Goal: Use online tool/utility: Use online tool/utility

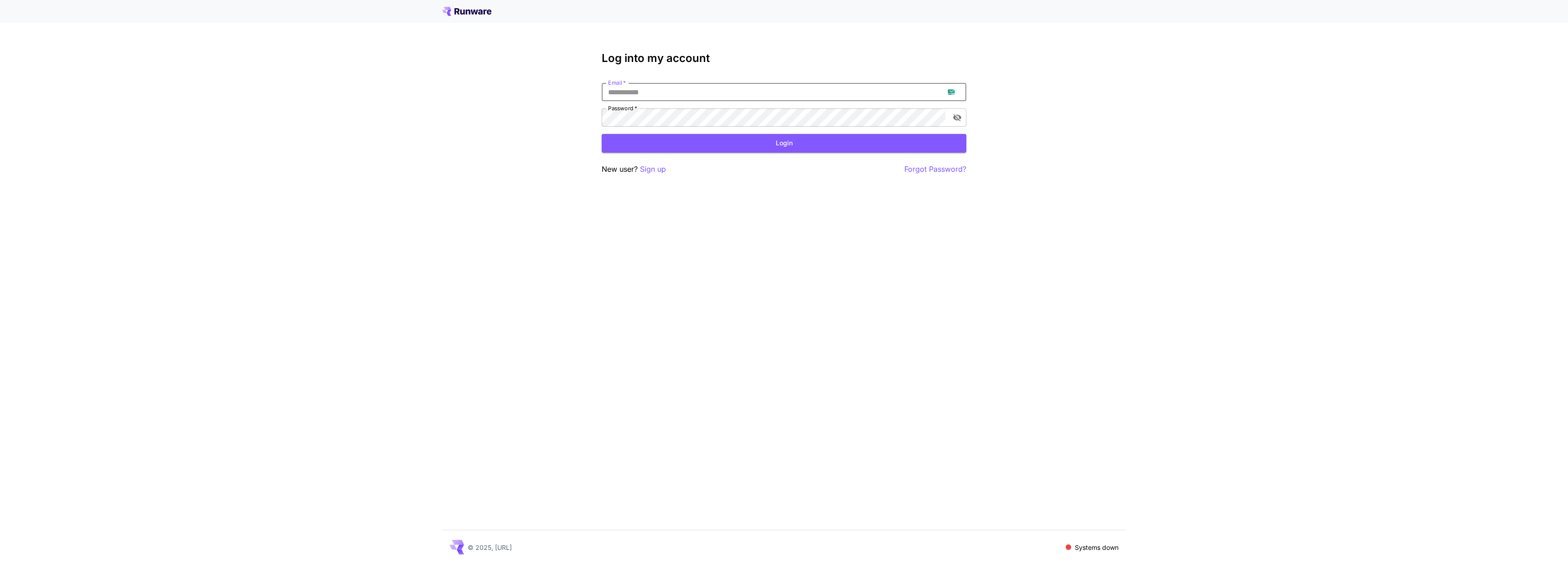
click at [753, 83] on input "Email   *" at bounding box center [784, 92] width 365 height 19
type input "**********"
click at [766, 141] on button "Login" at bounding box center [784, 143] width 365 height 19
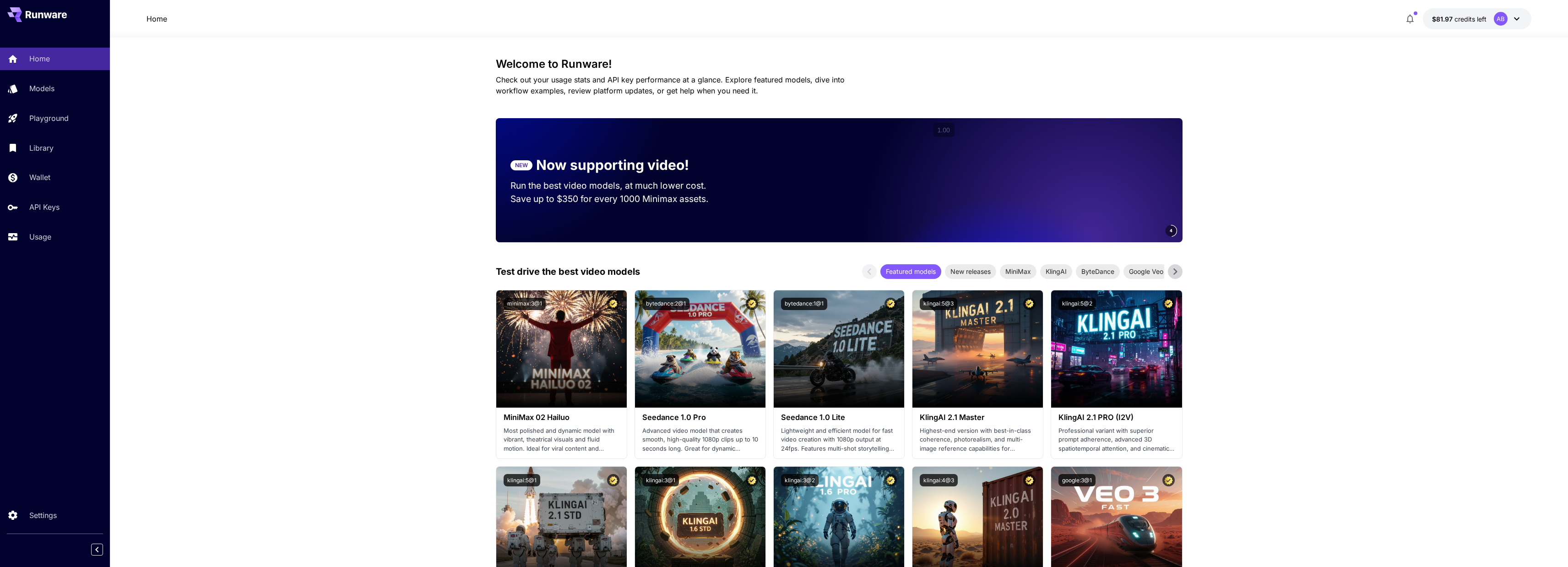
click at [96, 239] on div "Usage" at bounding box center [67, 236] width 72 height 11
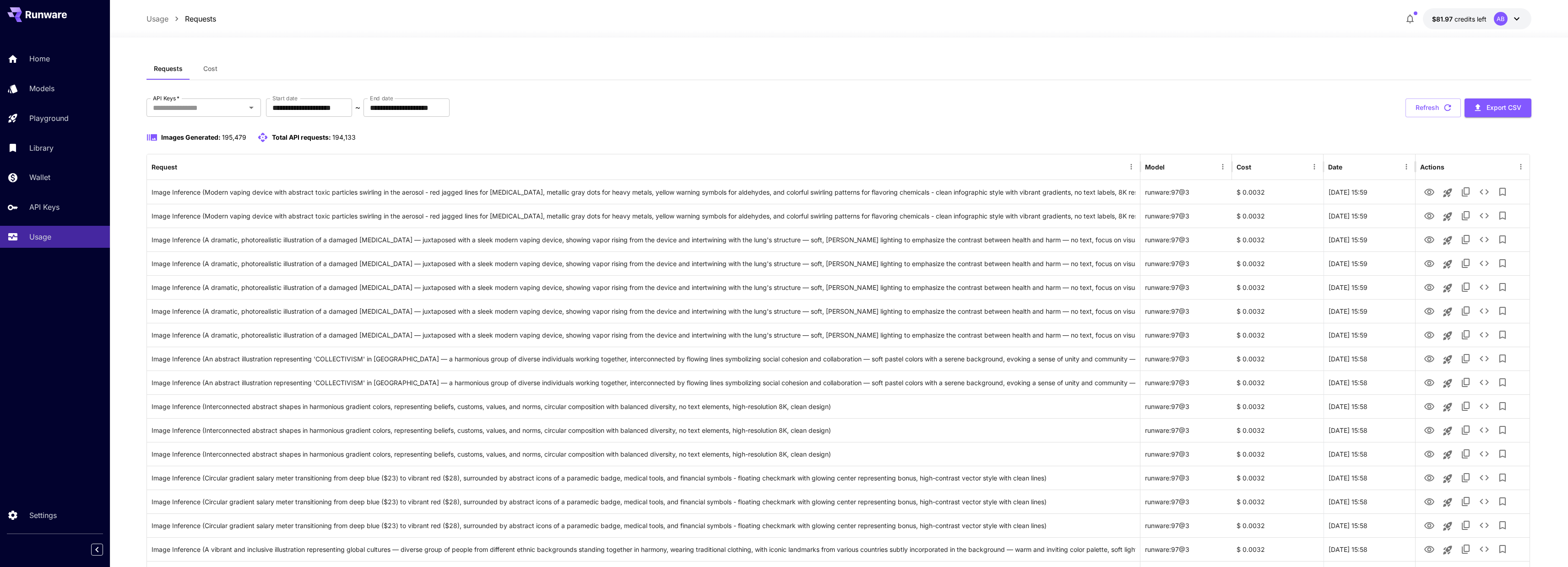
click at [208, 74] on button "Cost" at bounding box center [210, 68] width 41 height 22
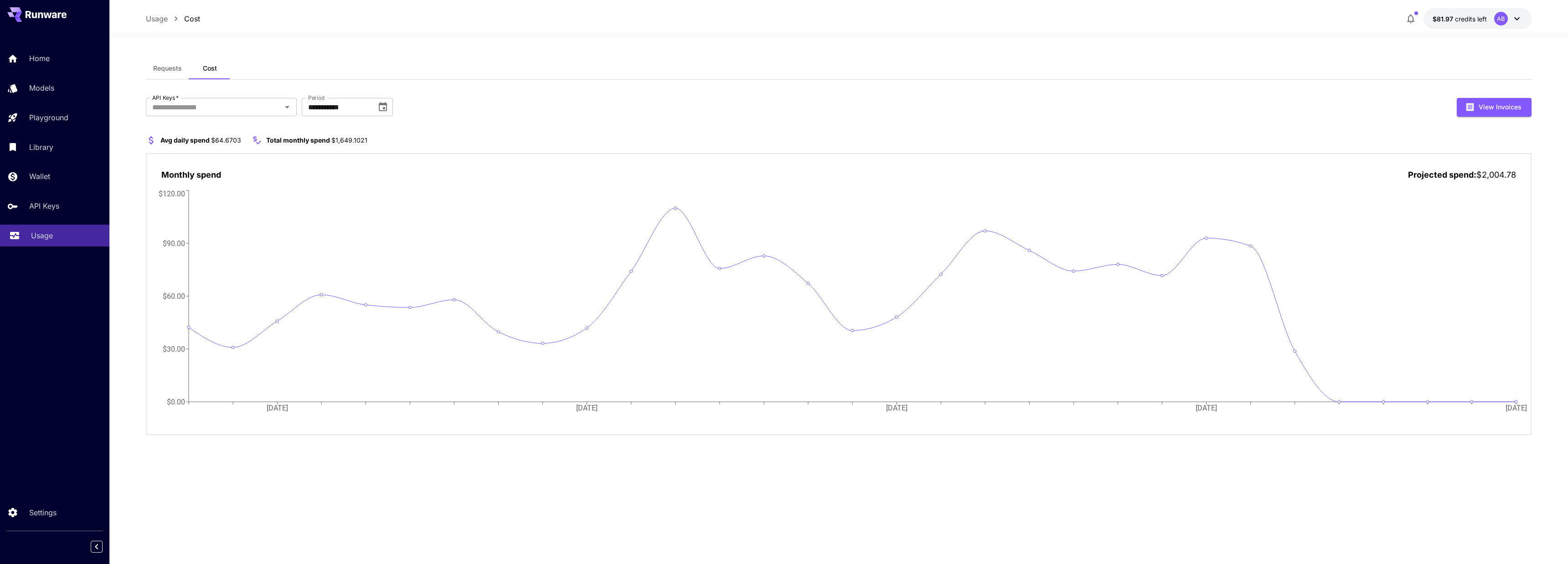
click at [49, 238] on p "Usage" at bounding box center [42, 235] width 22 height 11
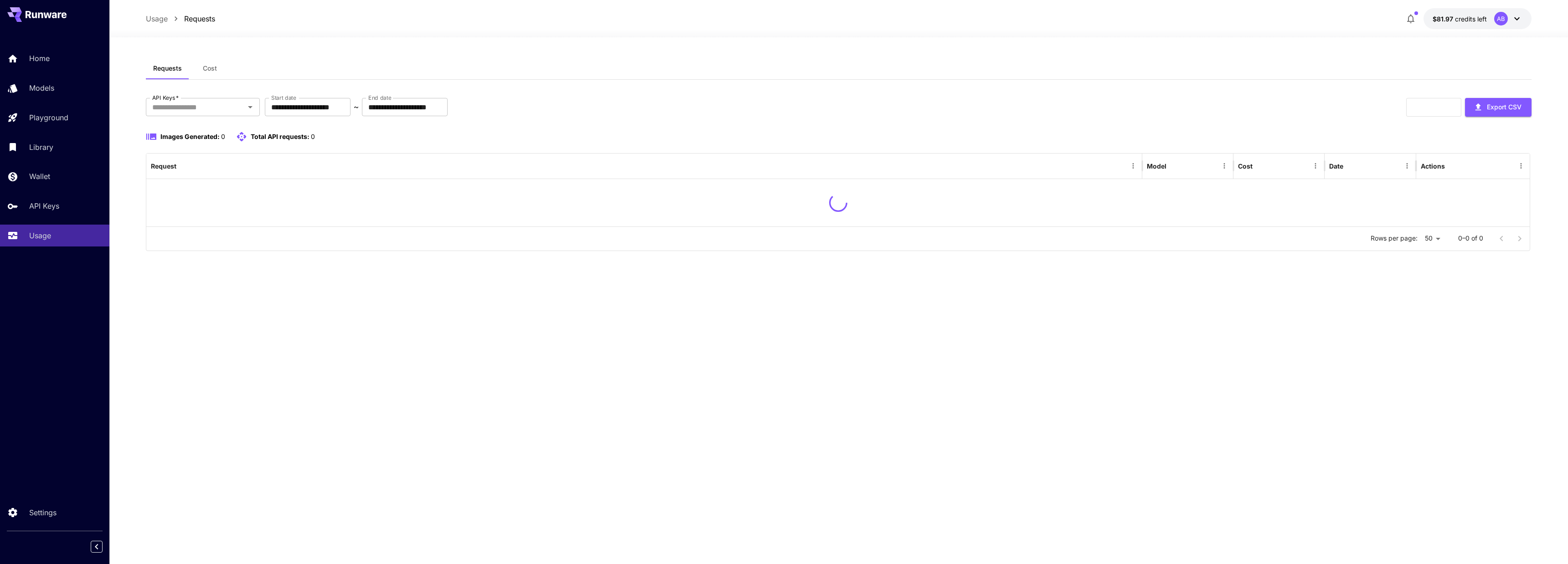
click at [222, 66] on button "Cost" at bounding box center [209, 68] width 41 height 22
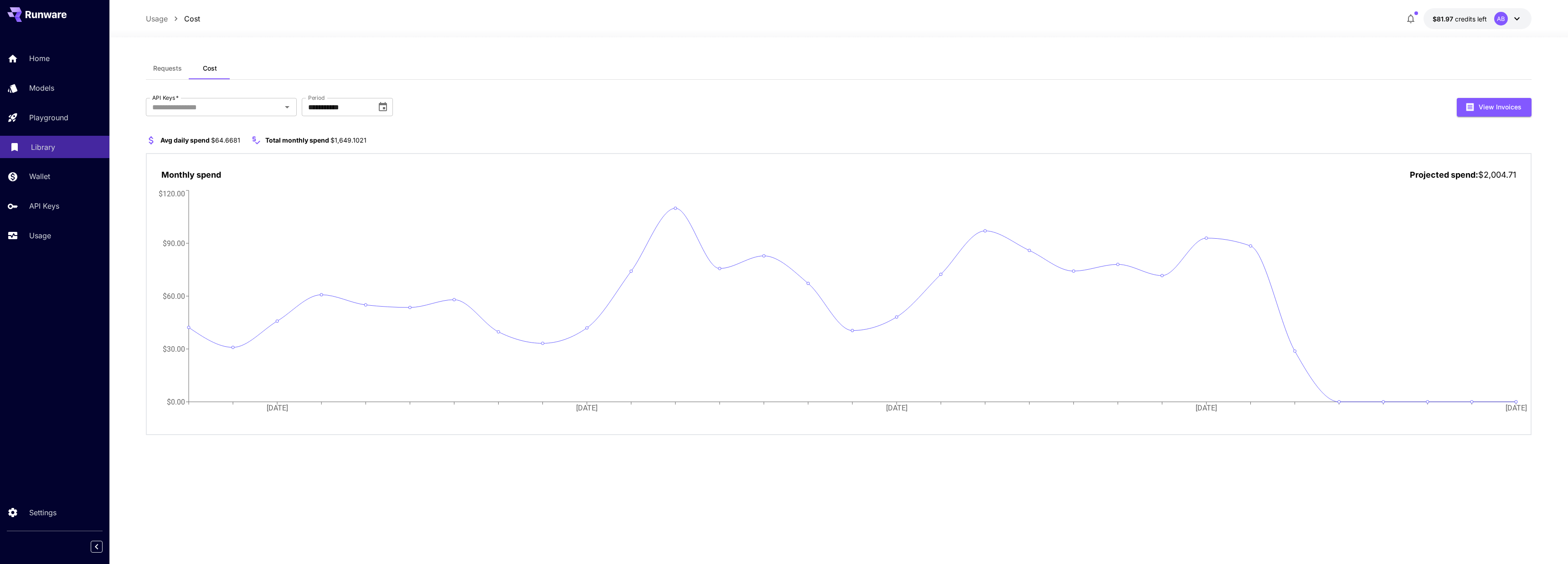
click at [53, 142] on p "Library" at bounding box center [43, 147] width 24 height 11
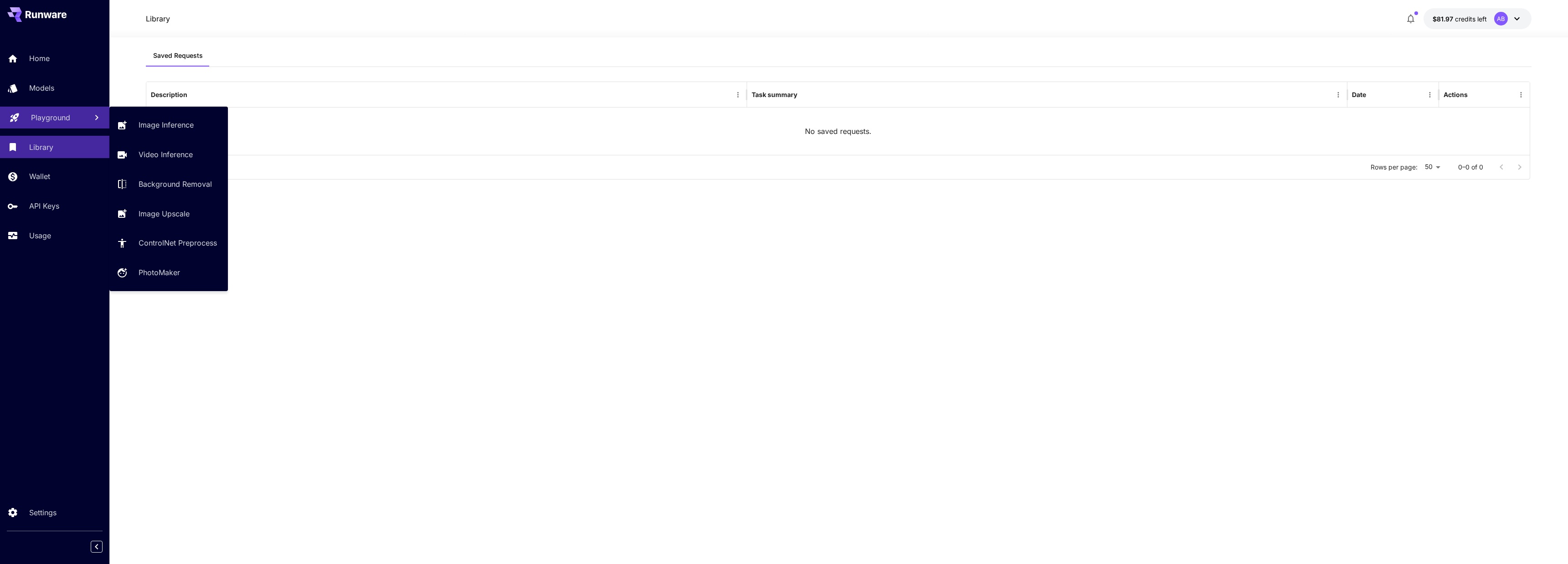
click at [43, 108] on link "Playground" at bounding box center [54, 118] width 109 height 22
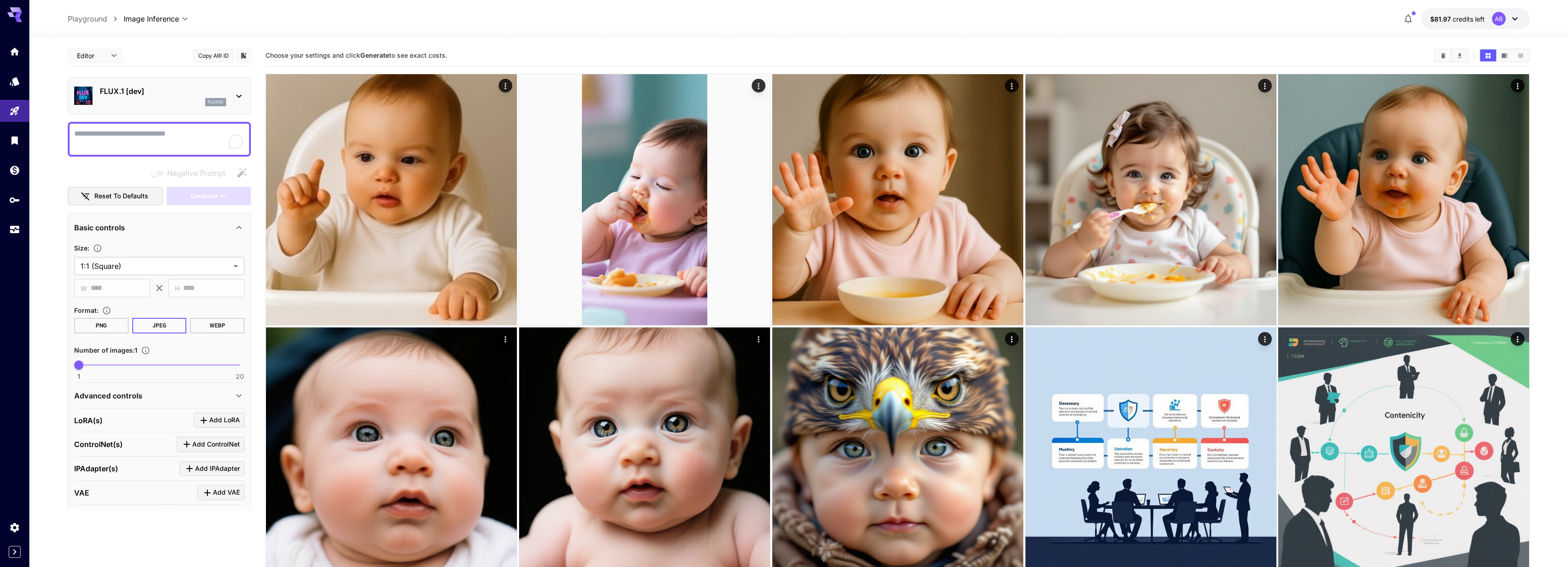
click at [216, 89] on p "FLUX.1 [dev]" at bounding box center [163, 91] width 126 height 11
click at [16, 53] on icon "Home" at bounding box center [16, 49] width 11 height 11
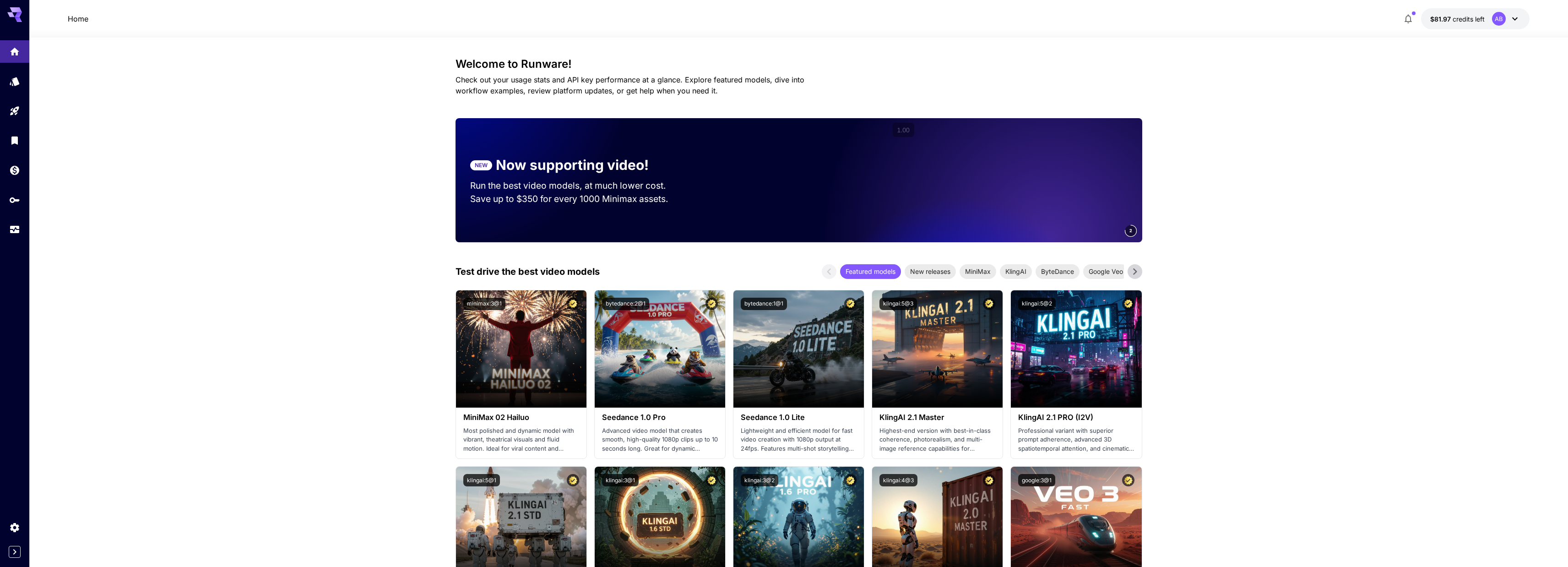
click at [25, 86] on link at bounding box center [15, 81] width 30 height 23
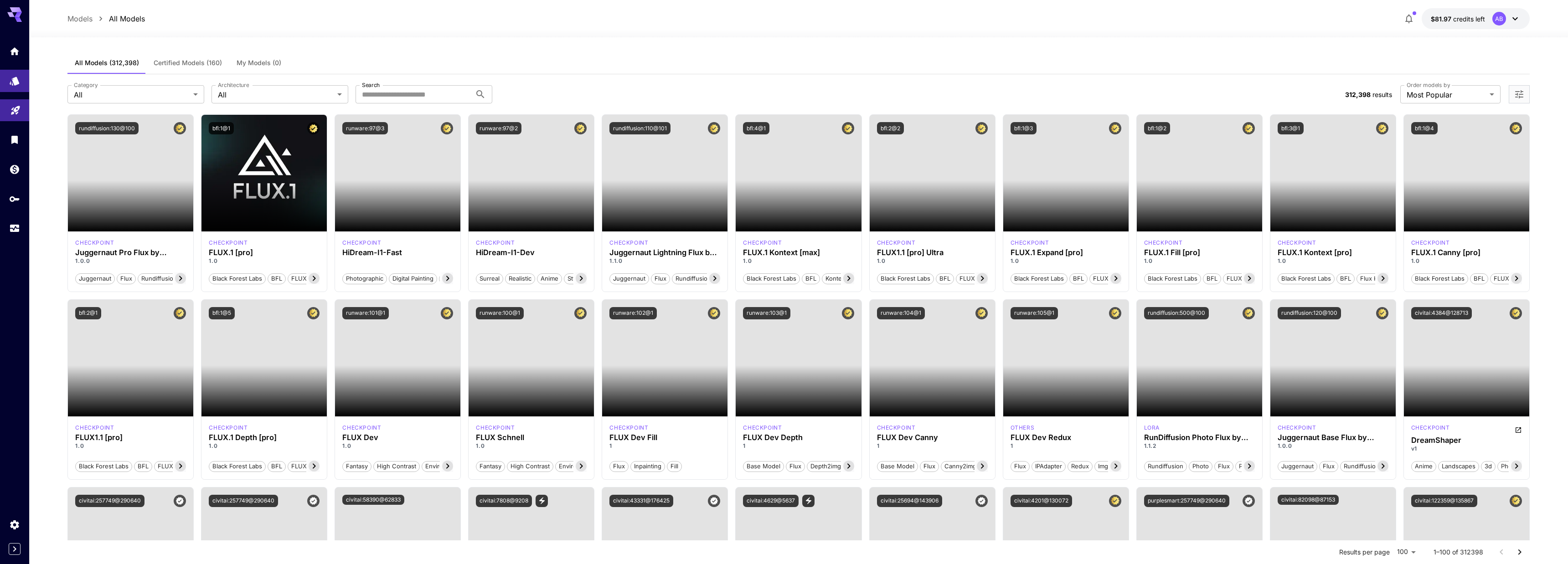
click at [20, 114] on link at bounding box center [15, 110] width 29 height 22
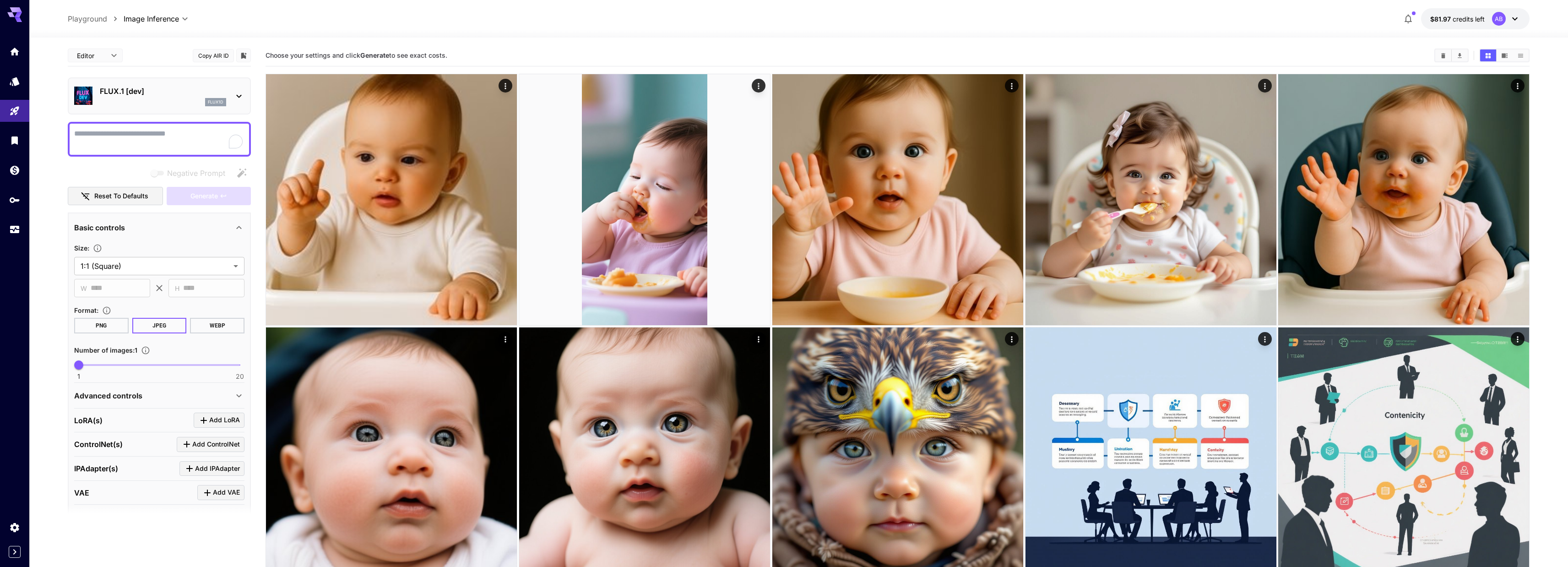
click at [128, 92] on p "FLUX.1 [dev]" at bounding box center [163, 91] width 126 height 11
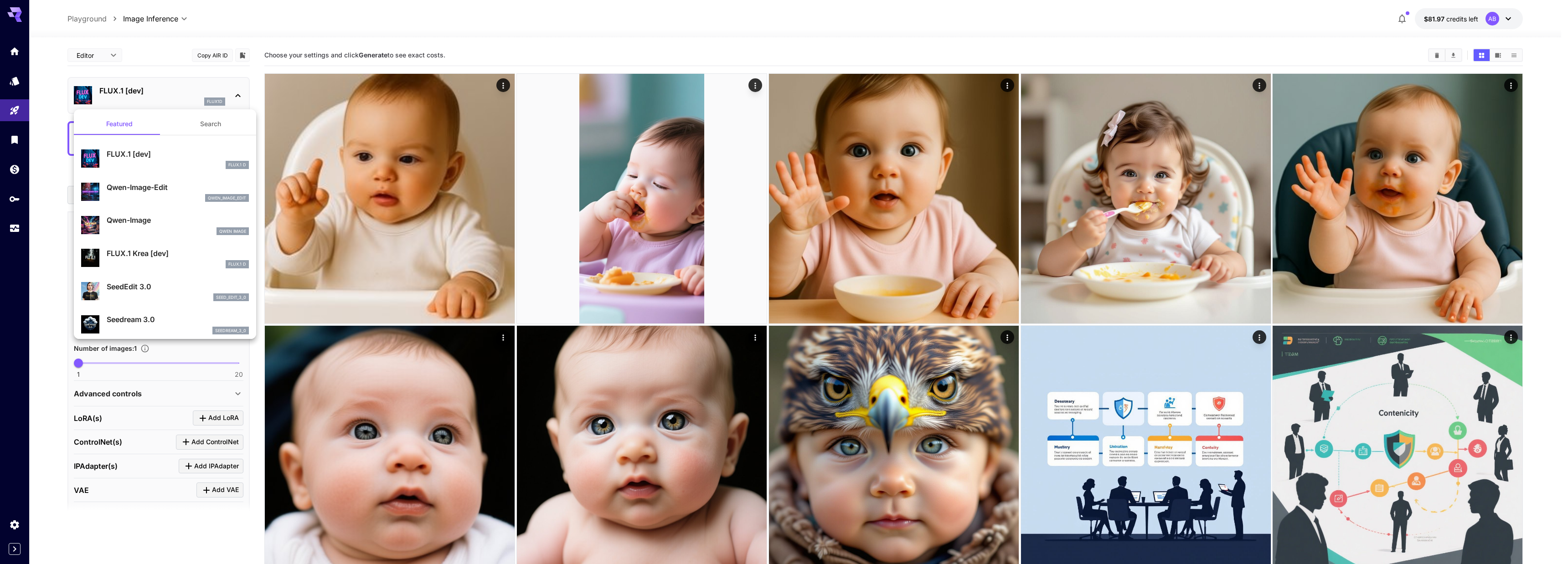
click at [258, 75] on div at bounding box center [784, 282] width 1568 height 564
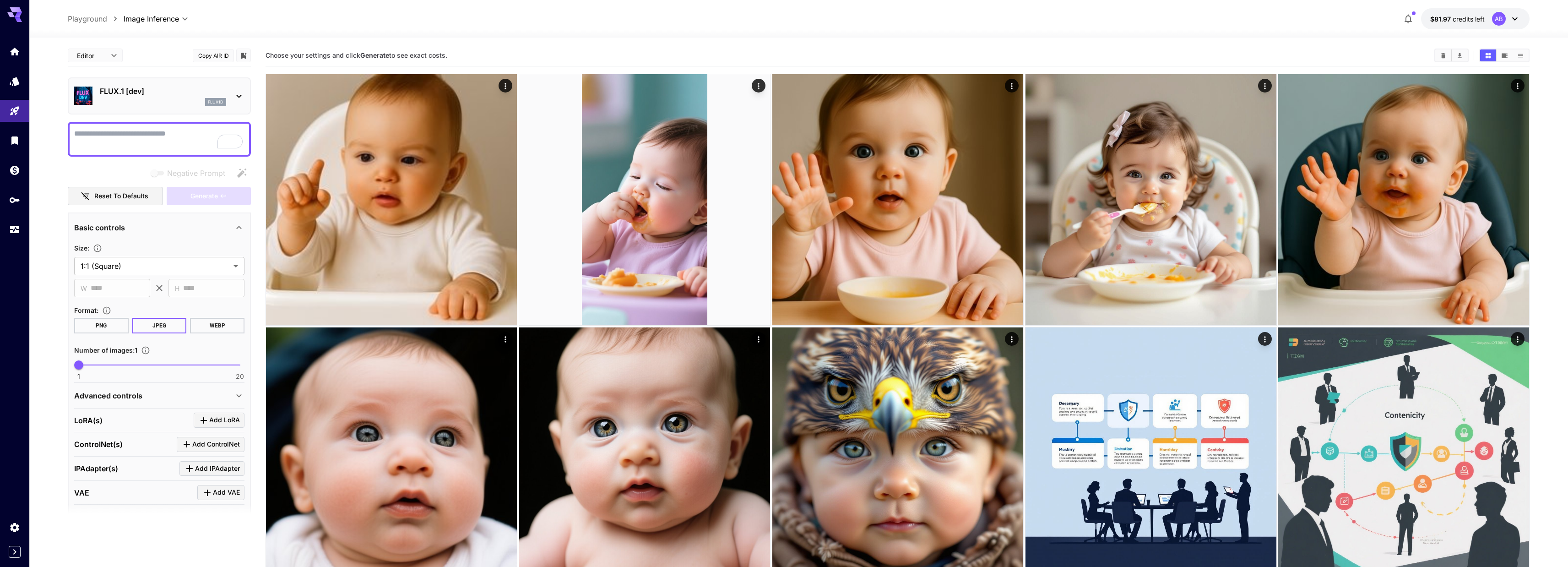
click at [265, 57] on span "Choose your settings and click Generate to see exact costs." at bounding box center [356, 55] width 182 height 8
drag, startPoint x: 265, startPoint y: 57, endPoint x: 450, endPoint y: 55, distance: 185.0
click at [450, 55] on section "Choose your settings and click Generate to see exact costs." at bounding box center [845, 55] width 1161 height 9
click at [156, 99] on div "flux1d" at bounding box center [163, 102] width 126 height 9
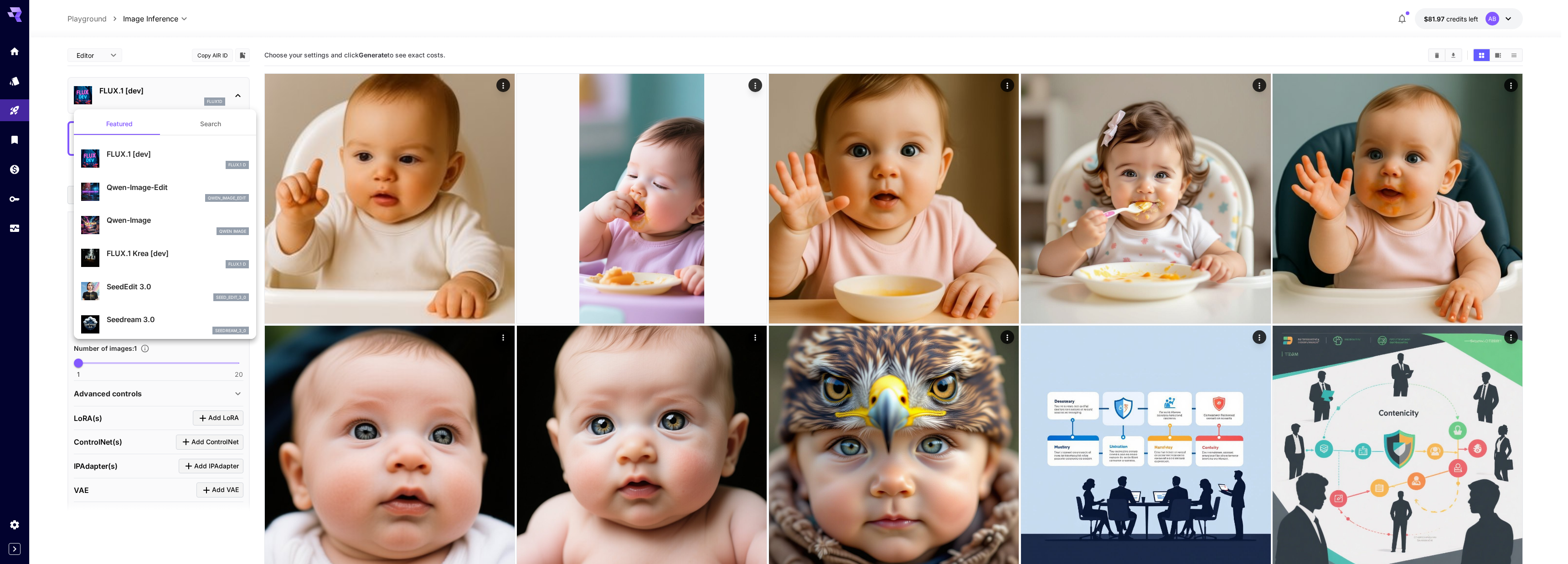
click at [139, 142] on li "FLUX.1 [dev] FLUX.1 D" at bounding box center [164, 159] width 182 height 33
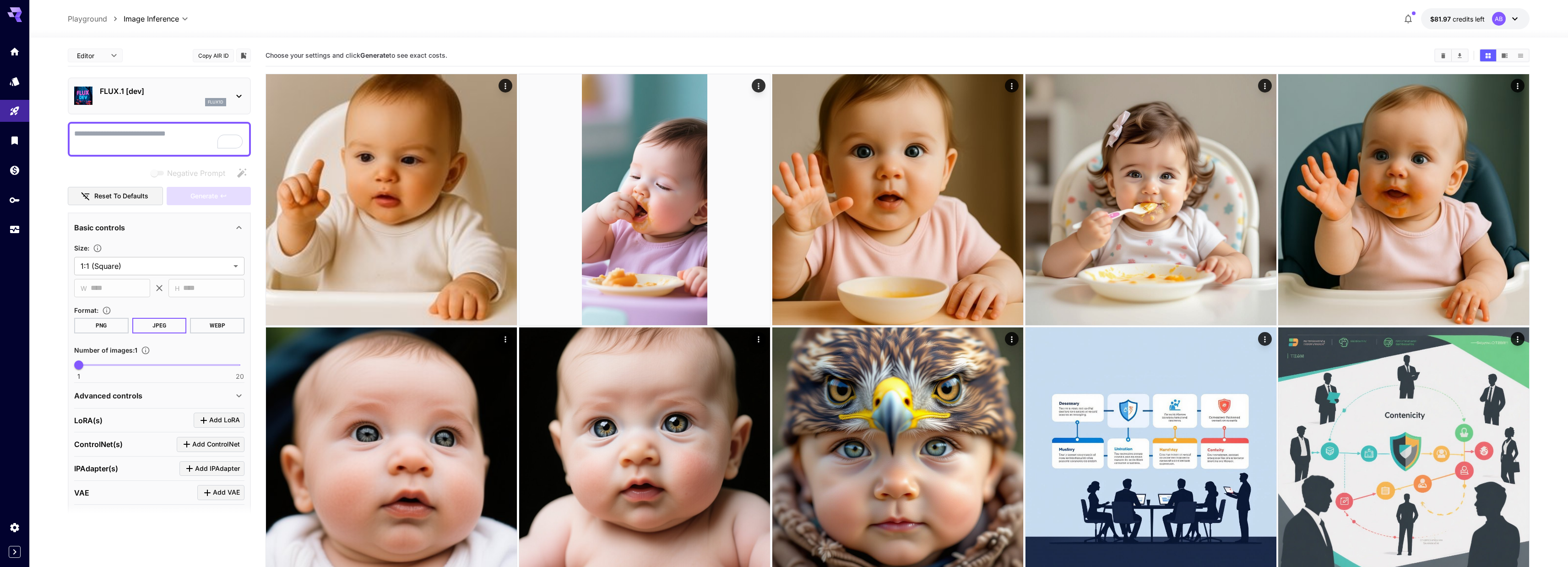
click at [151, 100] on div "flux1d" at bounding box center [163, 102] width 126 height 9
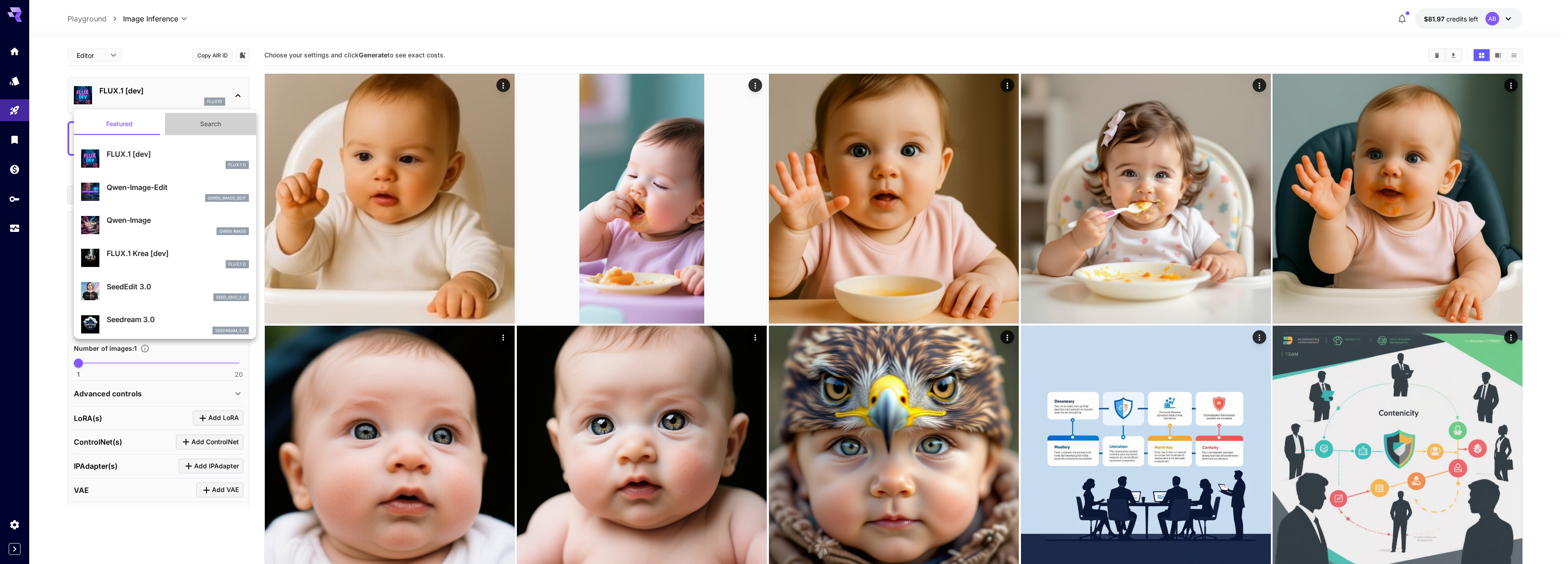
click at [223, 127] on button "Search" at bounding box center [211, 124] width 91 height 22
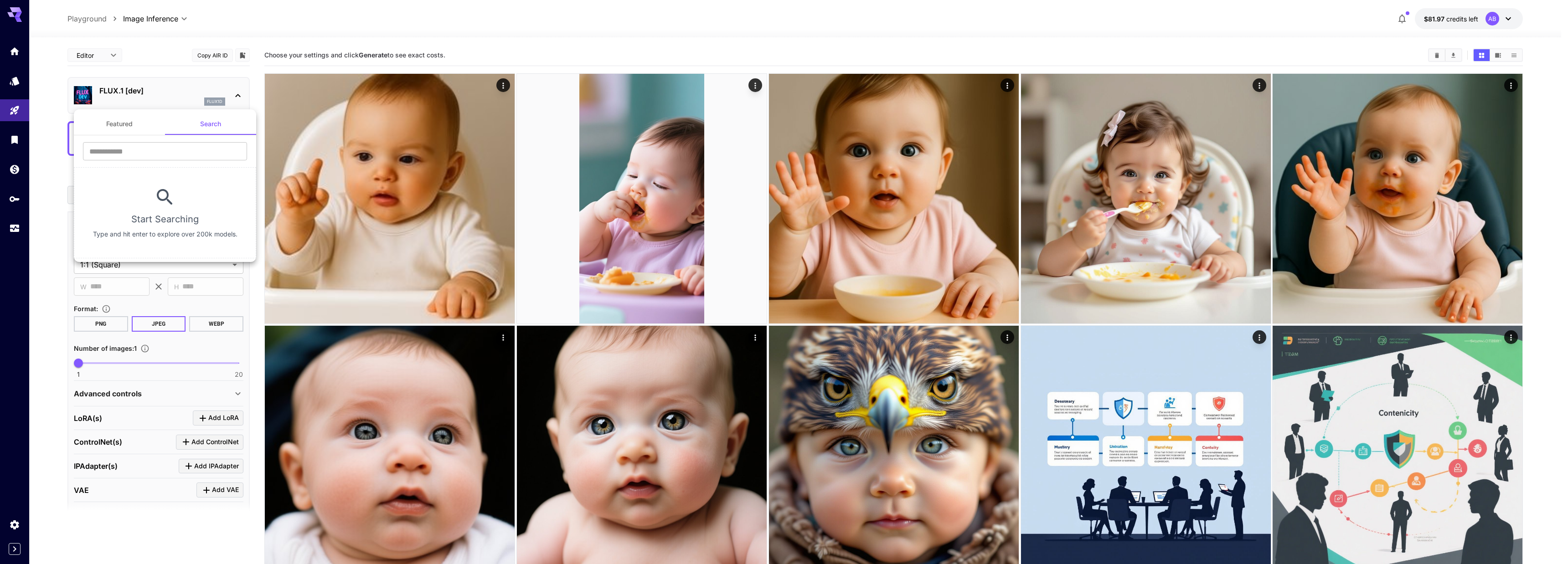
click at [18, 57] on div at bounding box center [784, 282] width 1568 height 564
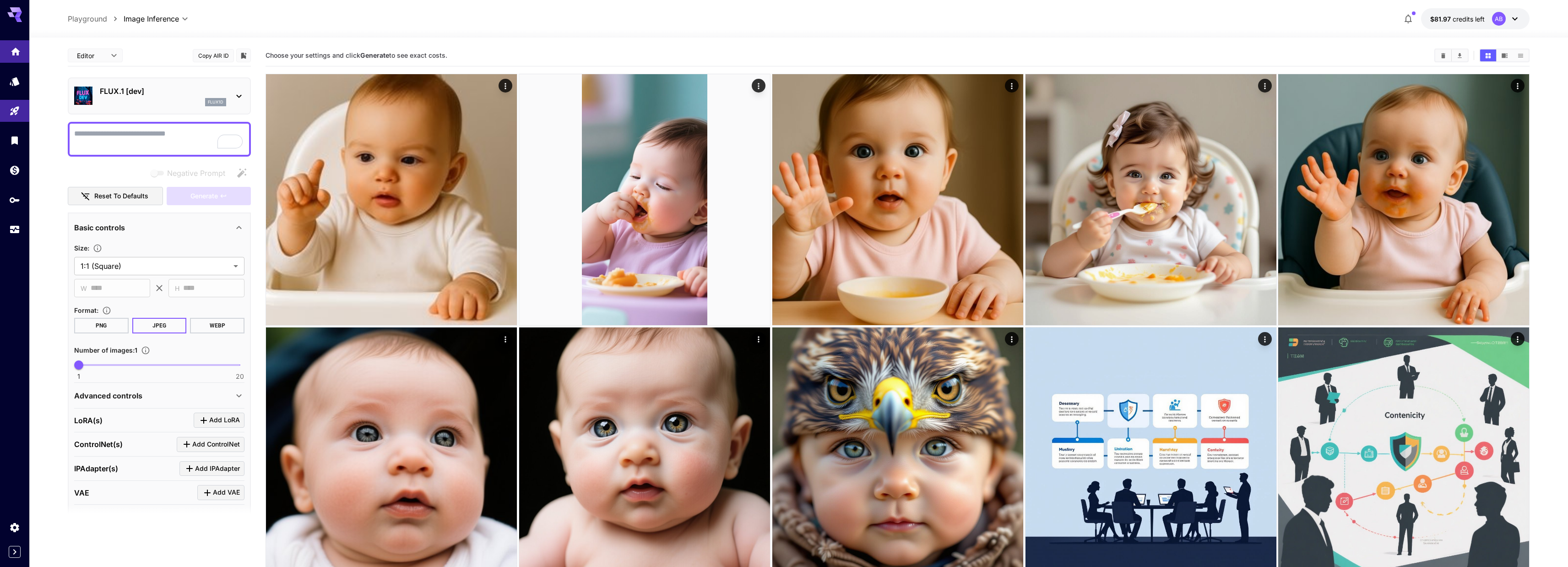
click at [21, 52] on link at bounding box center [15, 51] width 30 height 23
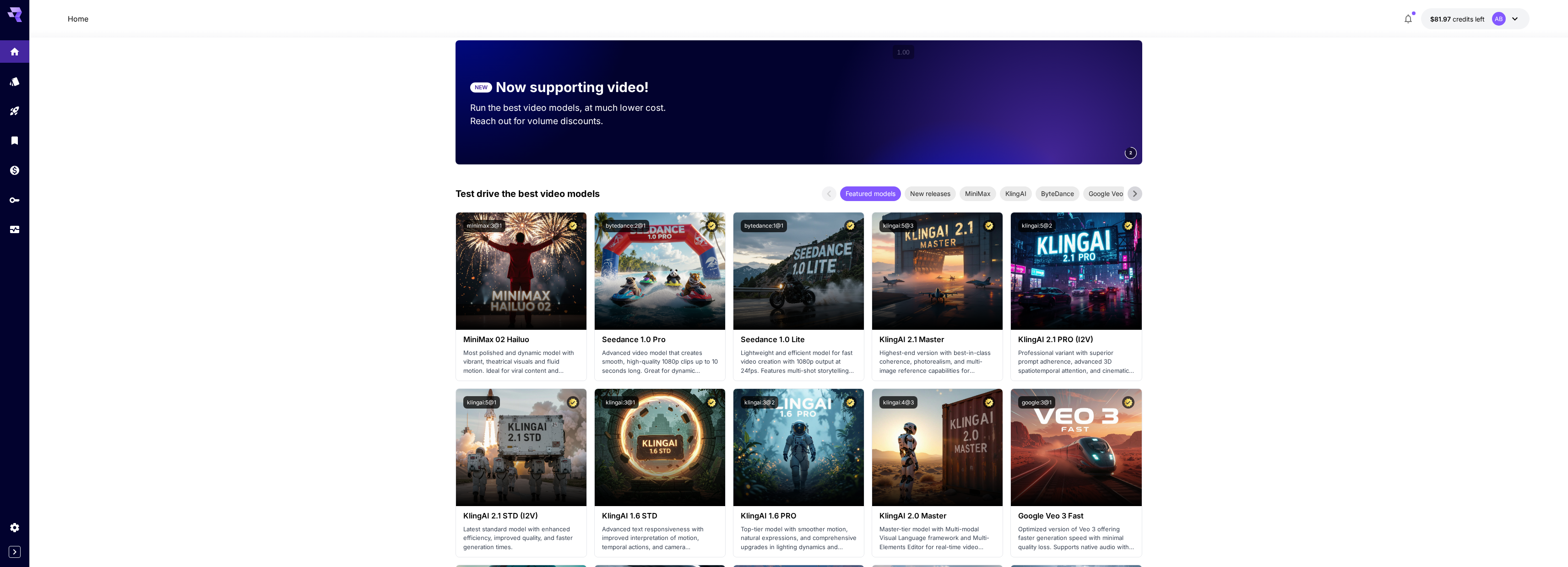
scroll to position [58, 0]
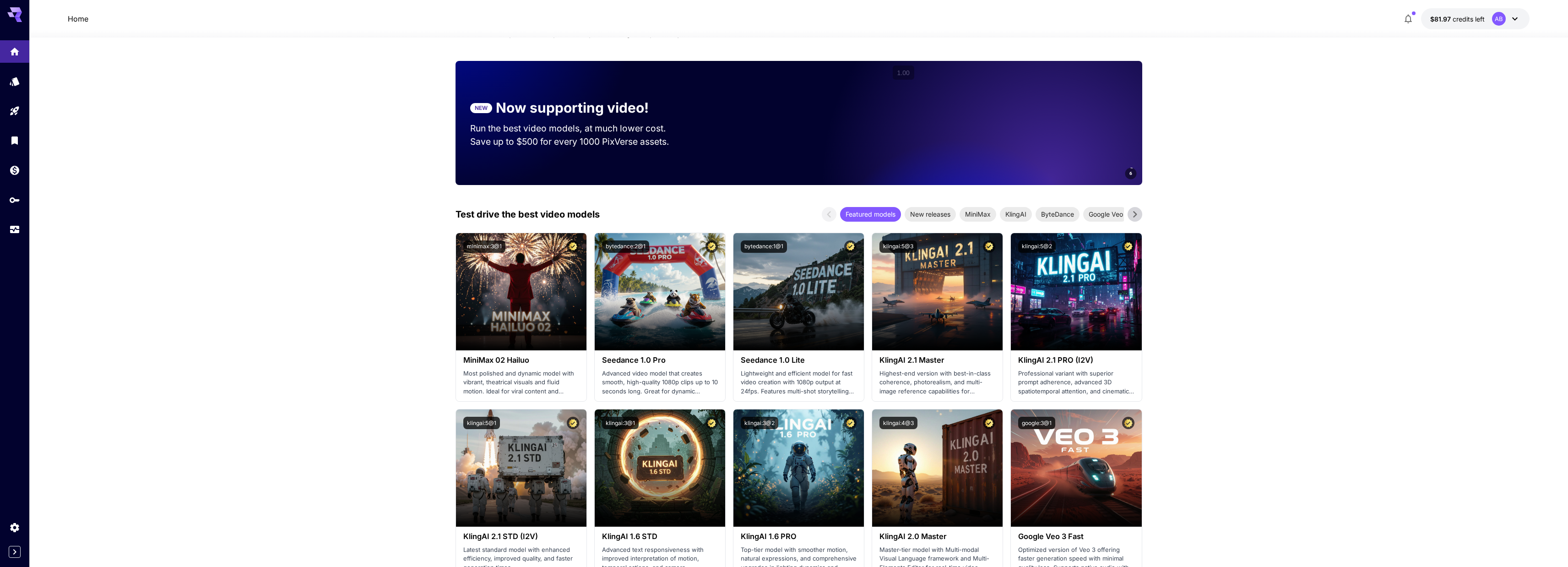
click at [1134, 215] on icon at bounding box center [1135, 214] width 4 height 6
click at [831, 216] on icon at bounding box center [829, 215] width 14 height 14
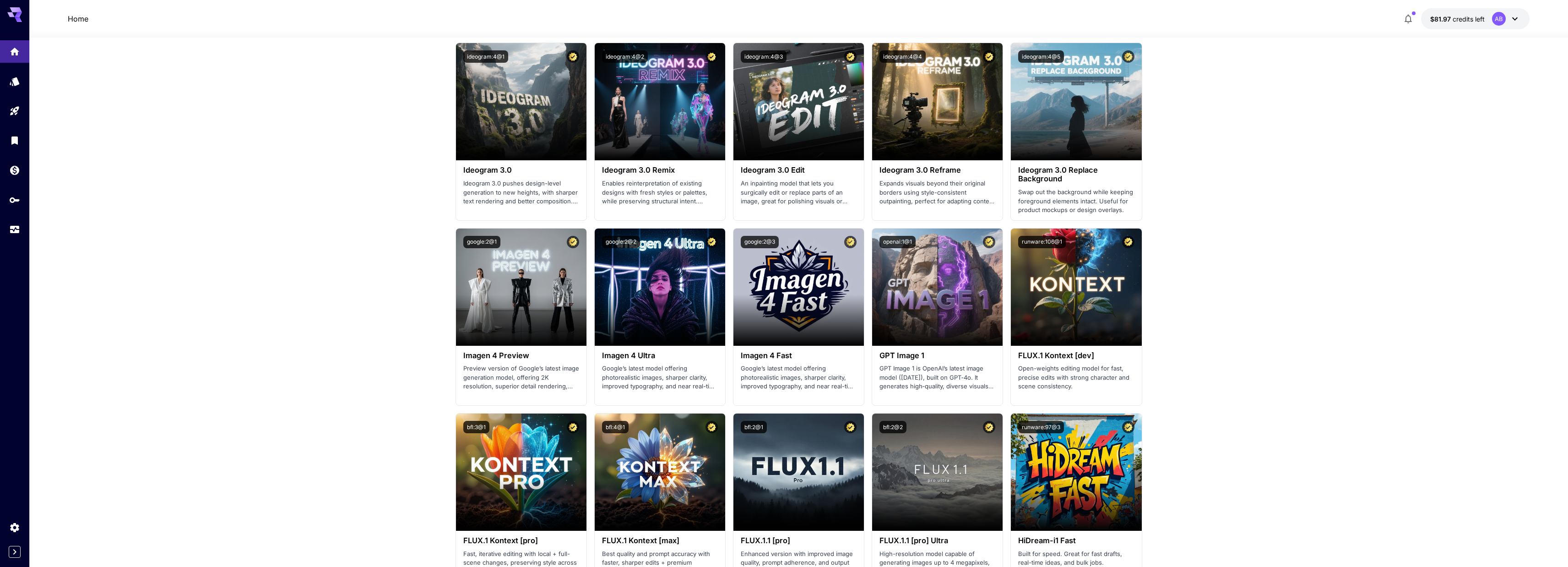
scroll to position [750, 0]
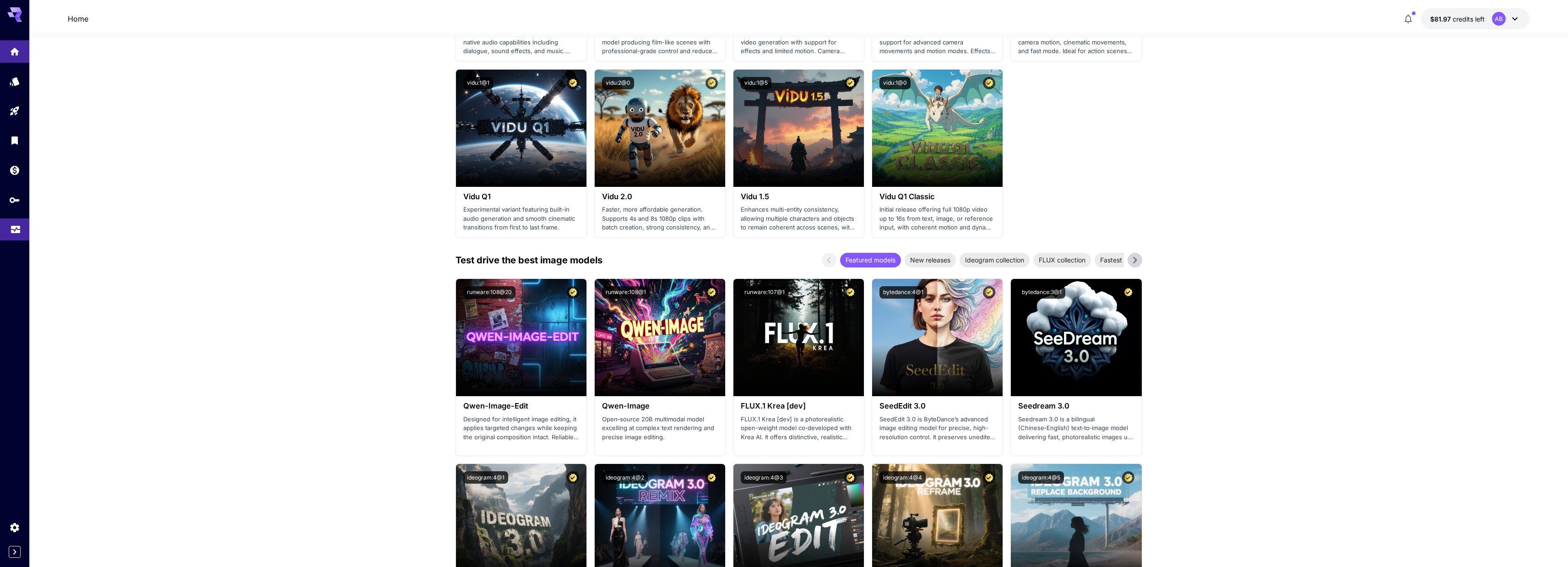
click at [23, 233] on link at bounding box center [15, 229] width 30 height 23
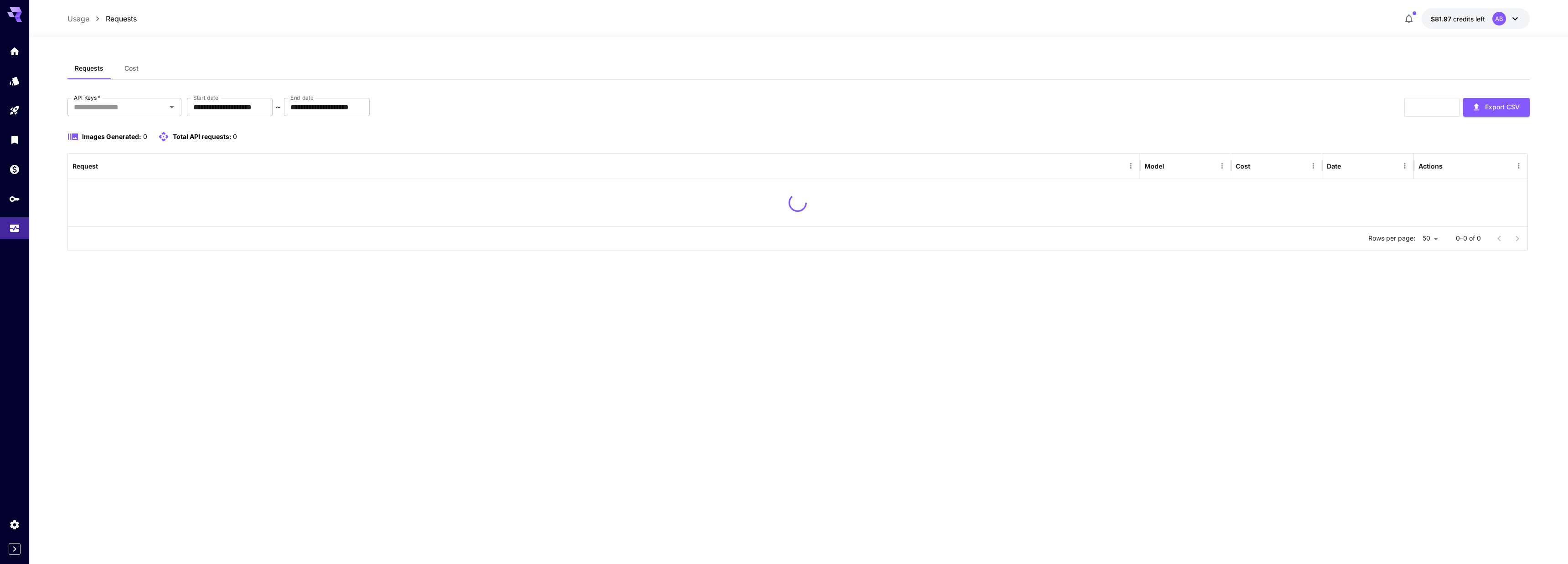
click at [128, 72] on span "Cost" at bounding box center [132, 68] width 14 height 9
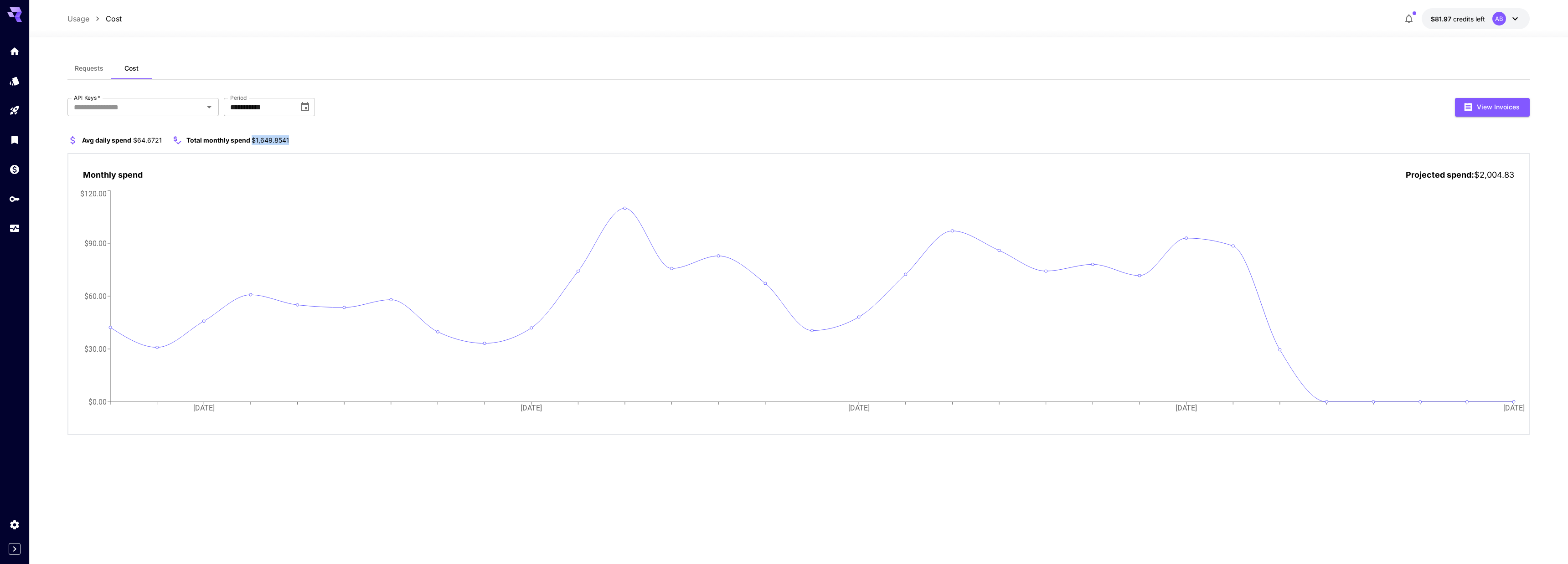
drag, startPoint x: 249, startPoint y: 141, endPoint x: 303, endPoint y: 138, distance: 54.1
click at [303, 138] on section "Avg daily spend $64.6721 Total monthly spend $1,649.8541" at bounding box center [798, 140] width 1462 height 11
click at [252, 145] on p "Total monthly spend $1,649.8541" at bounding box center [238, 140] width 102 height 9
drag, startPoint x: 250, startPoint y: 141, endPoint x: 317, endPoint y: 135, distance: 67.3
click at [302, 142] on section "Avg daily spend $64.6721 Total monthly spend $1,649.8541" at bounding box center [798, 140] width 1462 height 11
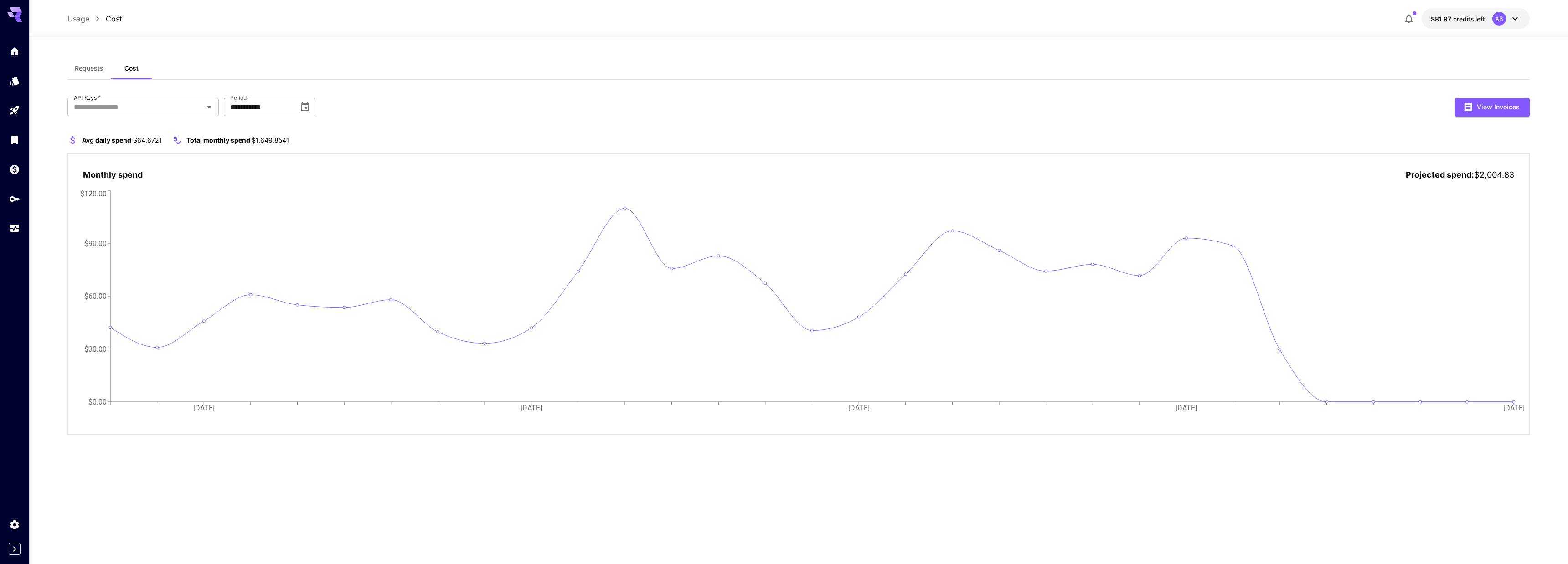
click at [256, 145] on div "Avg daily spend $64.6721 Total monthly spend $1,649.8541 Monthly spend Projecte…" at bounding box center [798, 285] width 1462 height 300
drag, startPoint x: 255, startPoint y: 138, endPoint x: 294, endPoint y: 138, distance: 39.0
click at [294, 138] on section "Avg daily spend $64.6721 Total monthly spend $1,649.8541" at bounding box center [798, 140] width 1462 height 11
click at [348, 130] on div "**********" at bounding box center [798, 267] width 1462 height 337
click at [265, 141] on span "$1,649.8541" at bounding box center [270, 140] width 37 height 8
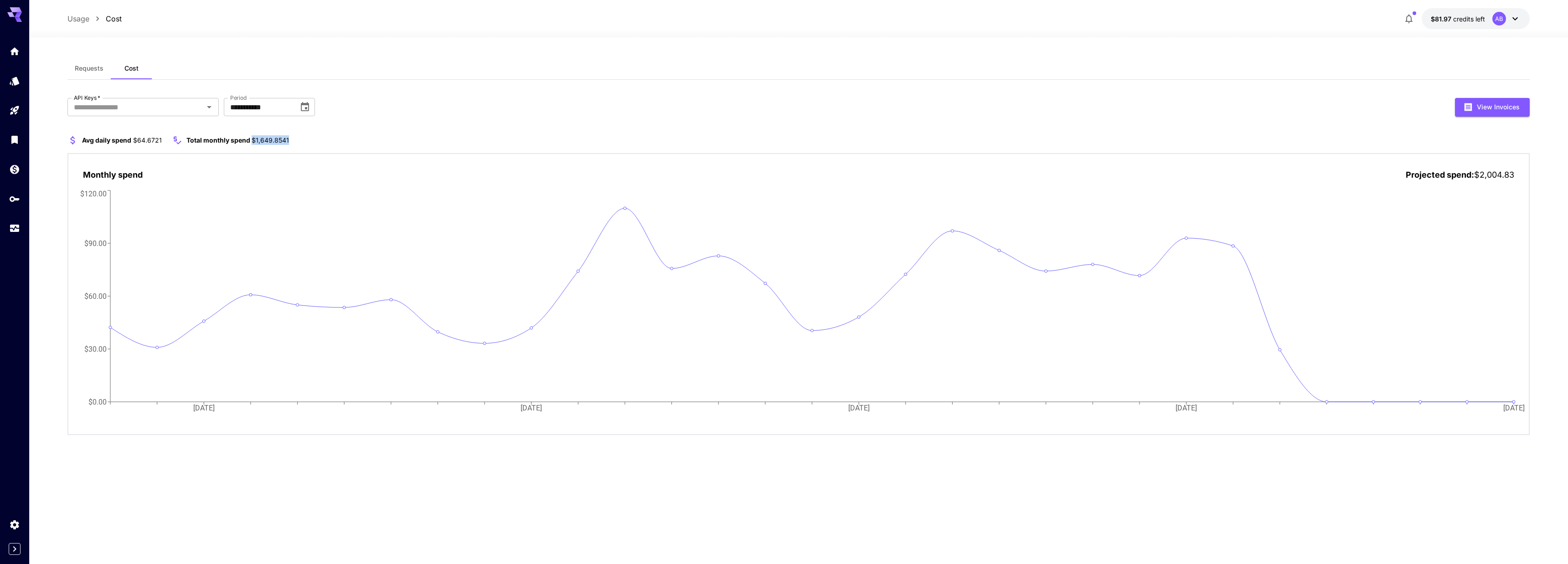
drag, startPoint x: 249, startPoint y: 142, endPoint x: 302, endPoint y: 140, distance: 53.0
click at [302, 140] on section "Avg daily spend $64.6721 Total monthly spend $1,649.8541" at bounding box center [798, 140] width 1462 height 11
click at [442, 121] on div "**********" at bounding box center [798, 267] width 1462 height 337
click at [12, 36] on div at bounding box center [15, 132] width 29 height 222
click at [16, 33] on div at bounding box center [15, 132] width 29 height 222
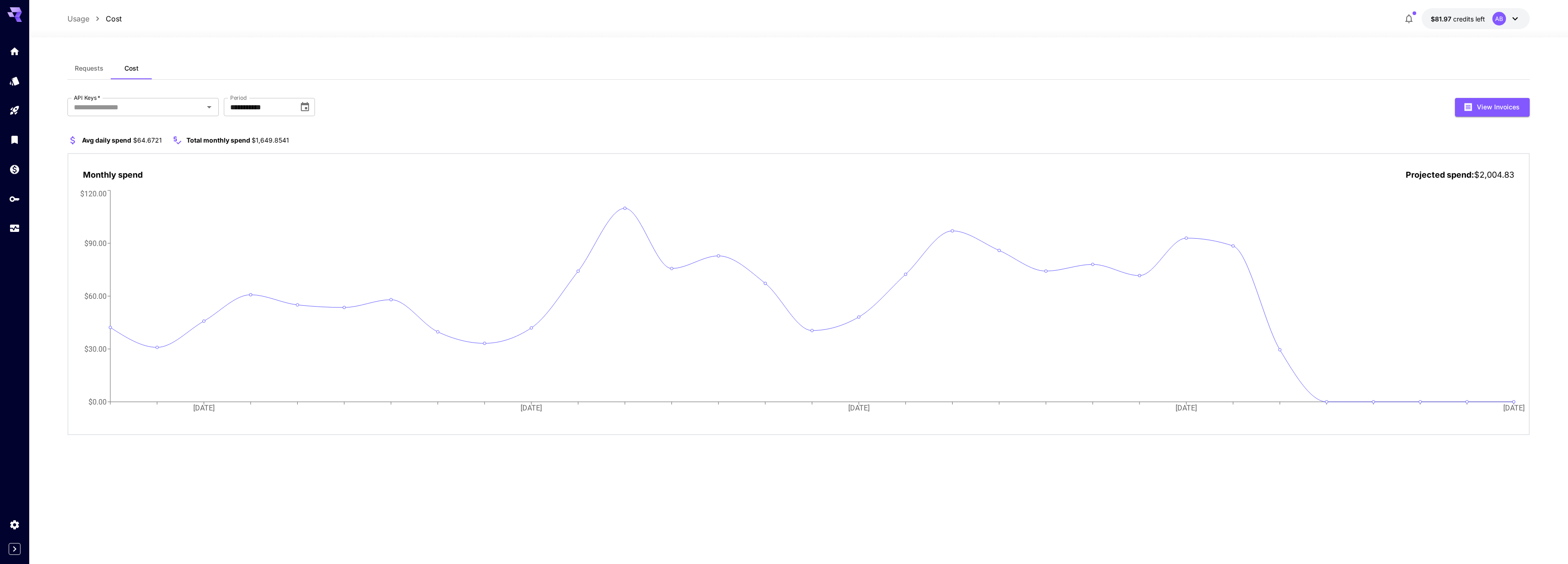
click at [17, 38] on div at bounding box center [15, 132] width 29 height 222
click at [19, 36] on div at bounding box center [15, 132] width 29 height 222
click at [17, 45] on icon "Home" at bounding box center [15, 49] width 11 height 11
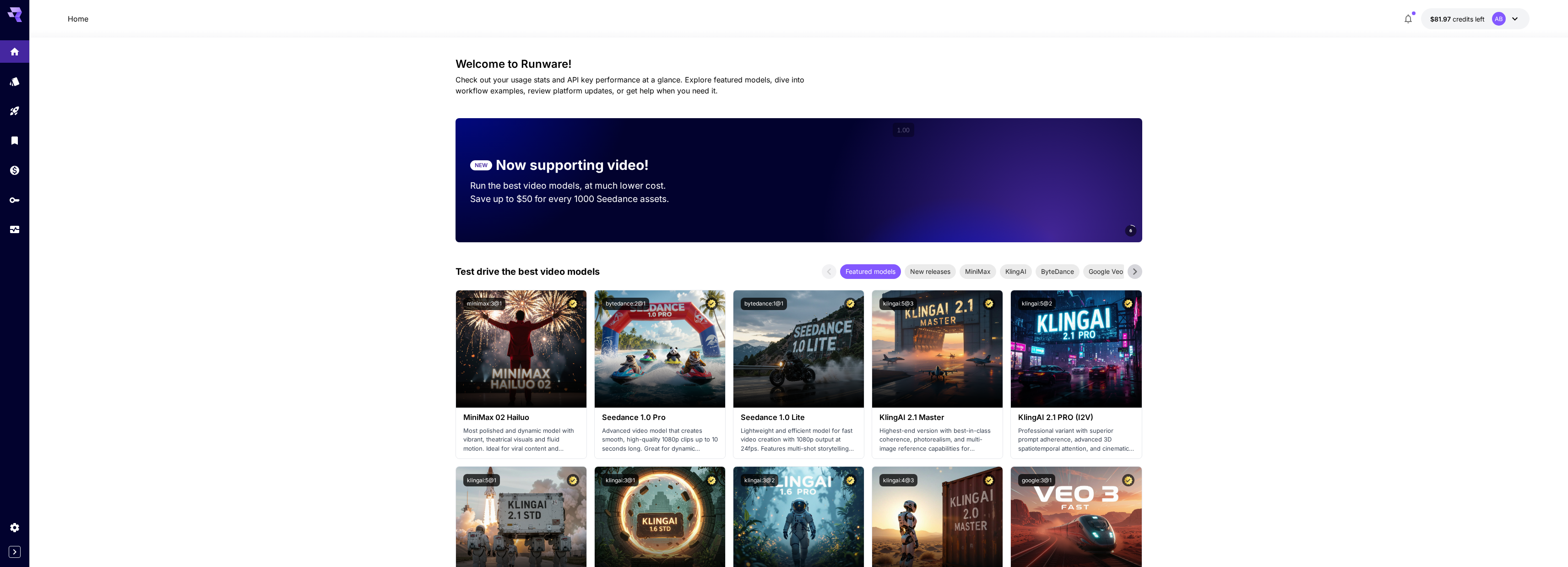
click at [1136, 268] on icon at bounding box center [1135, 271] width 14 height 14
click at [1133, 272] on icon at bounding box center [1135, 271] width 14 height 14
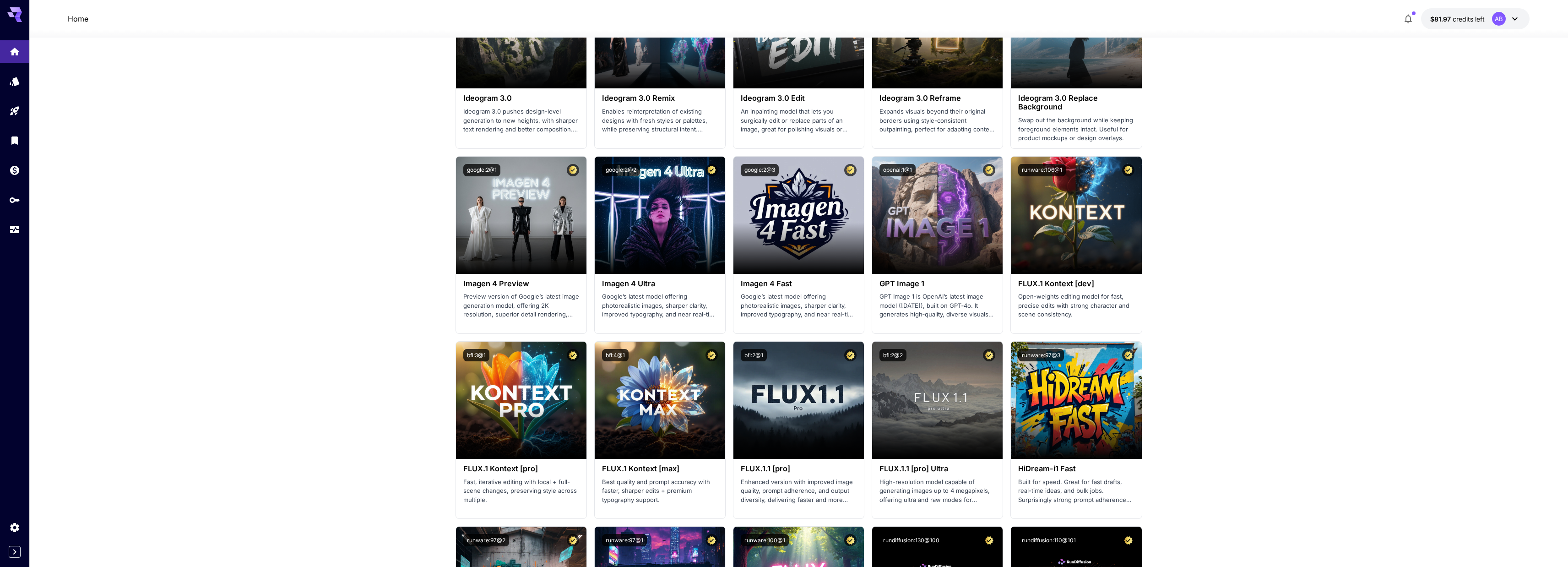
scroll to position [1237, 0]
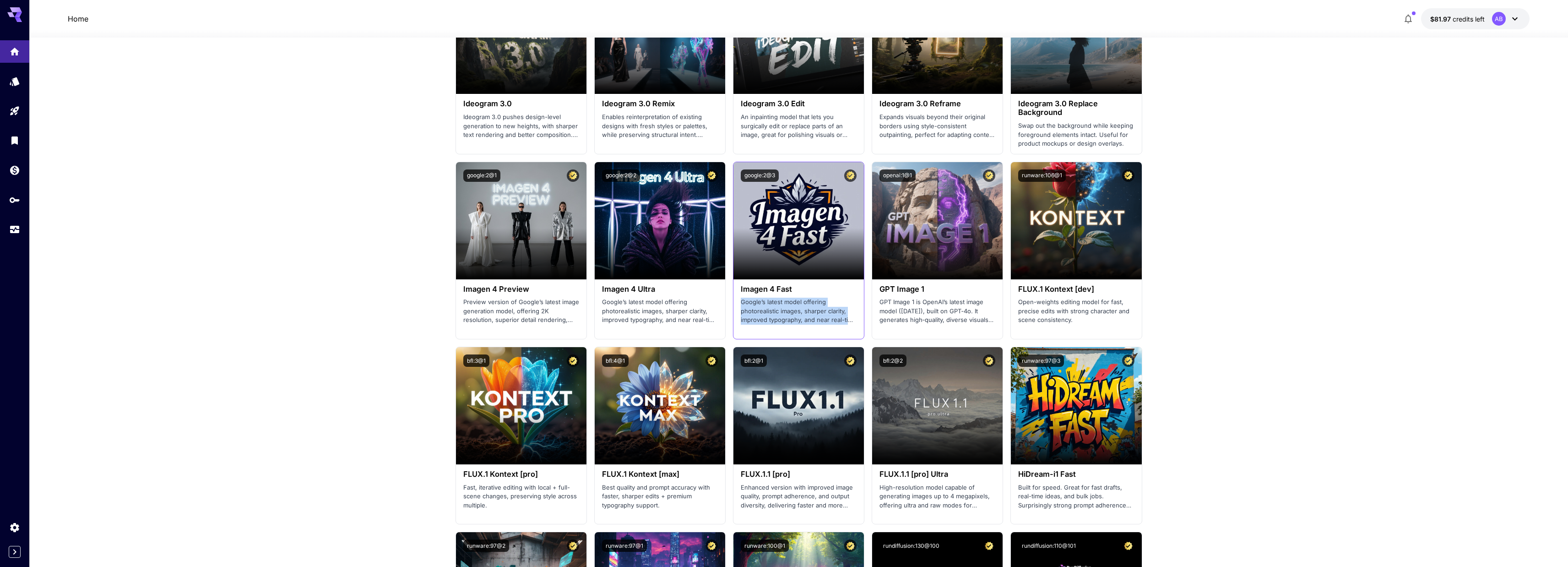
drag, startPoint x: 740, startPoint y: 303, endPoint x: 856, endPoint y: 320, distance: 117.2
click at [856, 320] on div "Imagen 4 Fast Google’s latest model offering photorealistic images, sharper cla…" at bounding box center [799, 304] width 131 height 51
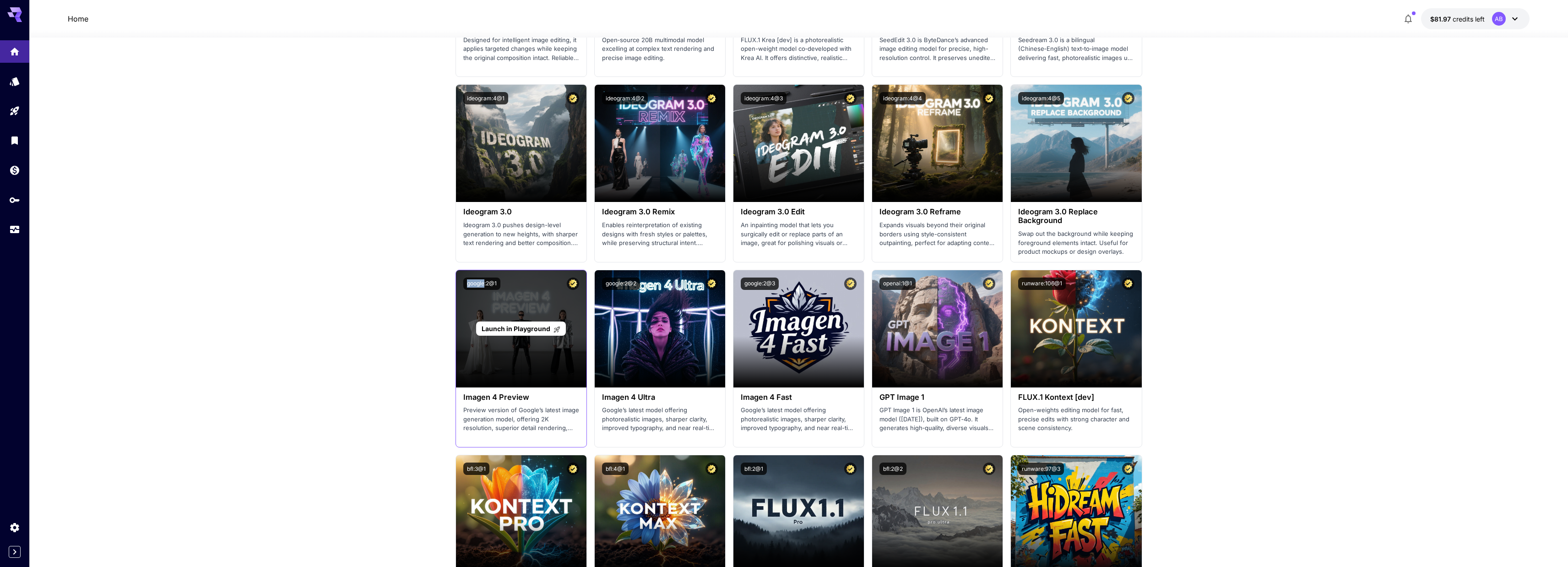
scroll to position [1140, 0]
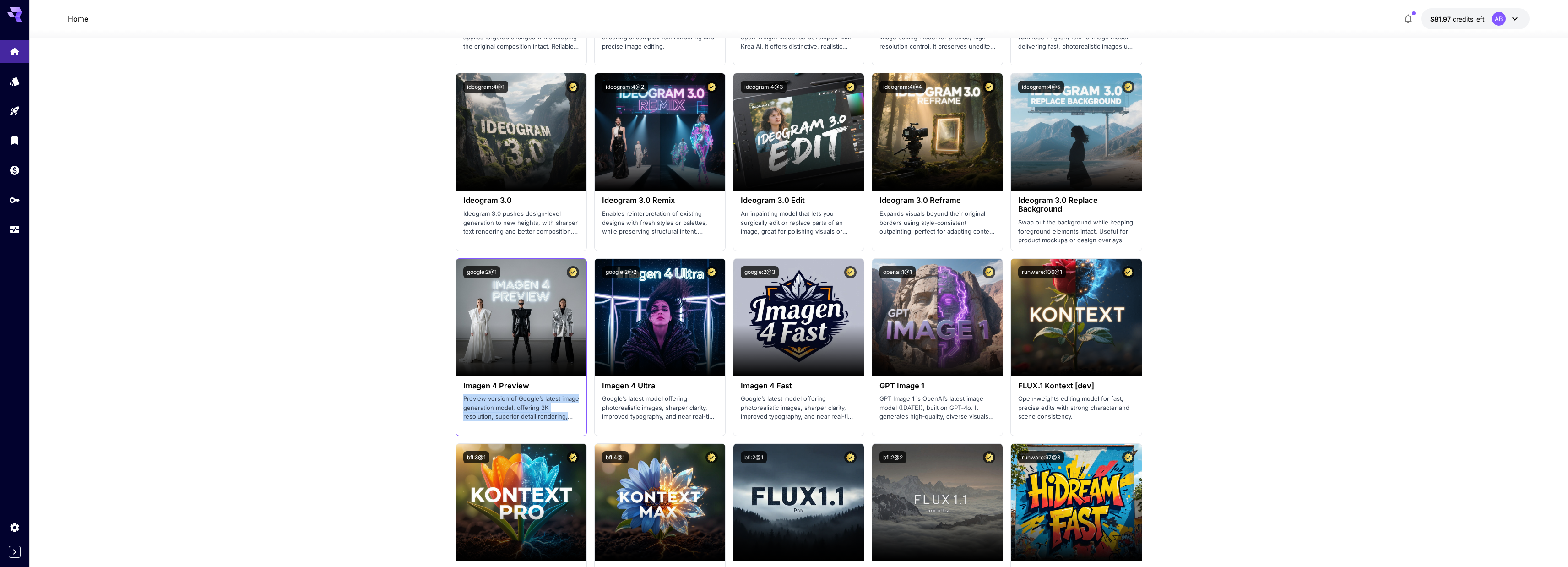
drag, startPoint x: 488, startPoint y: 408, endPoint x: 568, endPoint y: 418, distance: 80.6
click at [568, 418] on div "Imagen 4 Preview Preview version of Google’s latest image generation model, off…" at bounding box center [521, 401] width 131 height 51
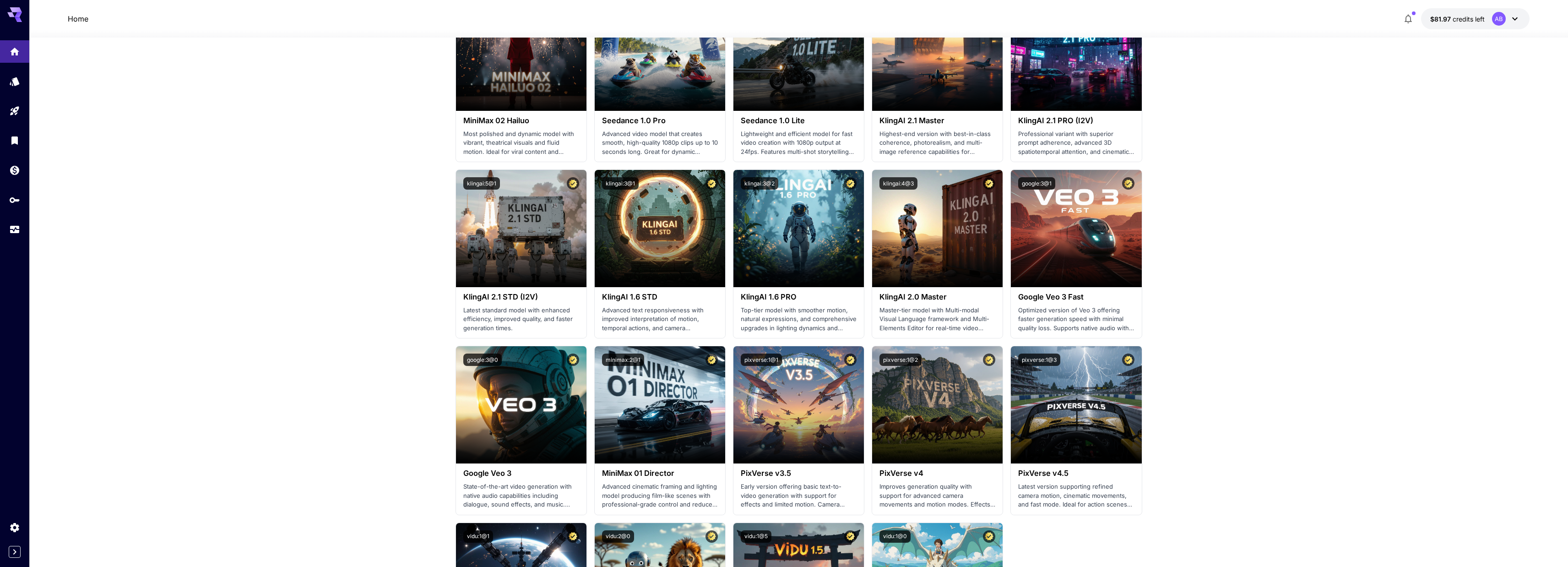
scroll to position [0, 0]
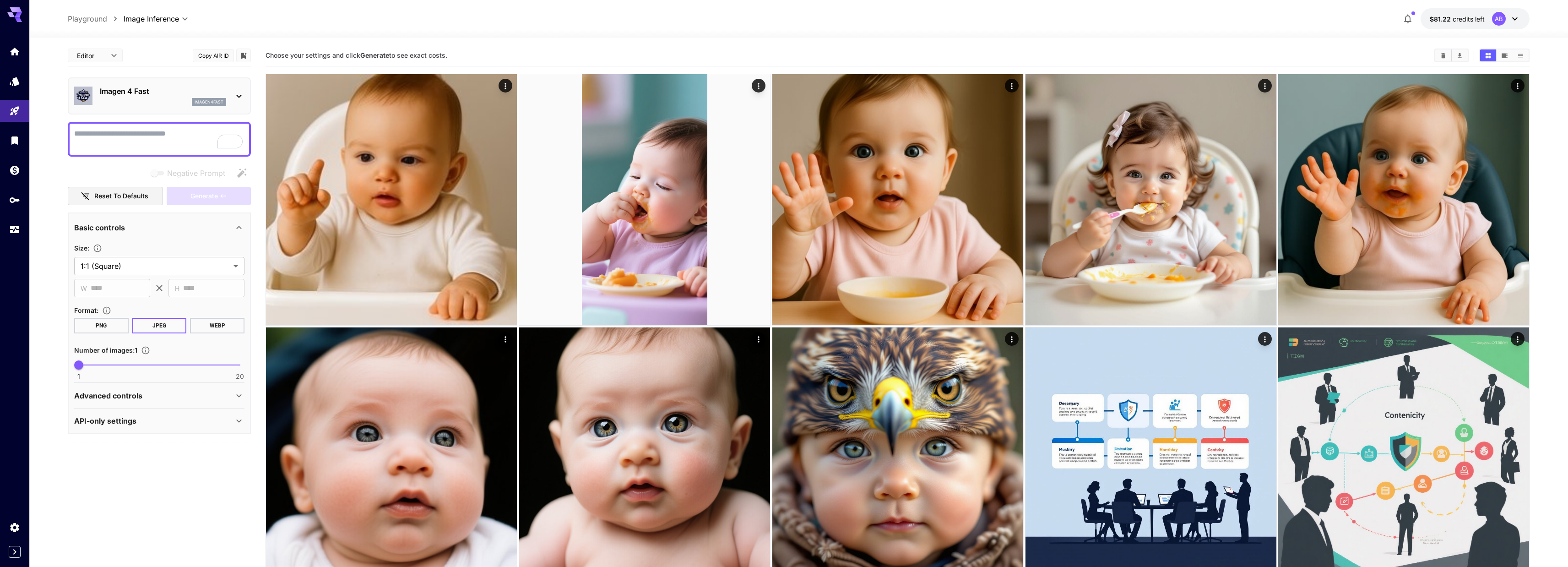
click at [156, 142] on textarea "Negative Prompt" at bounding box center [159, 139] width 170 height 22
paste textarea "**********"
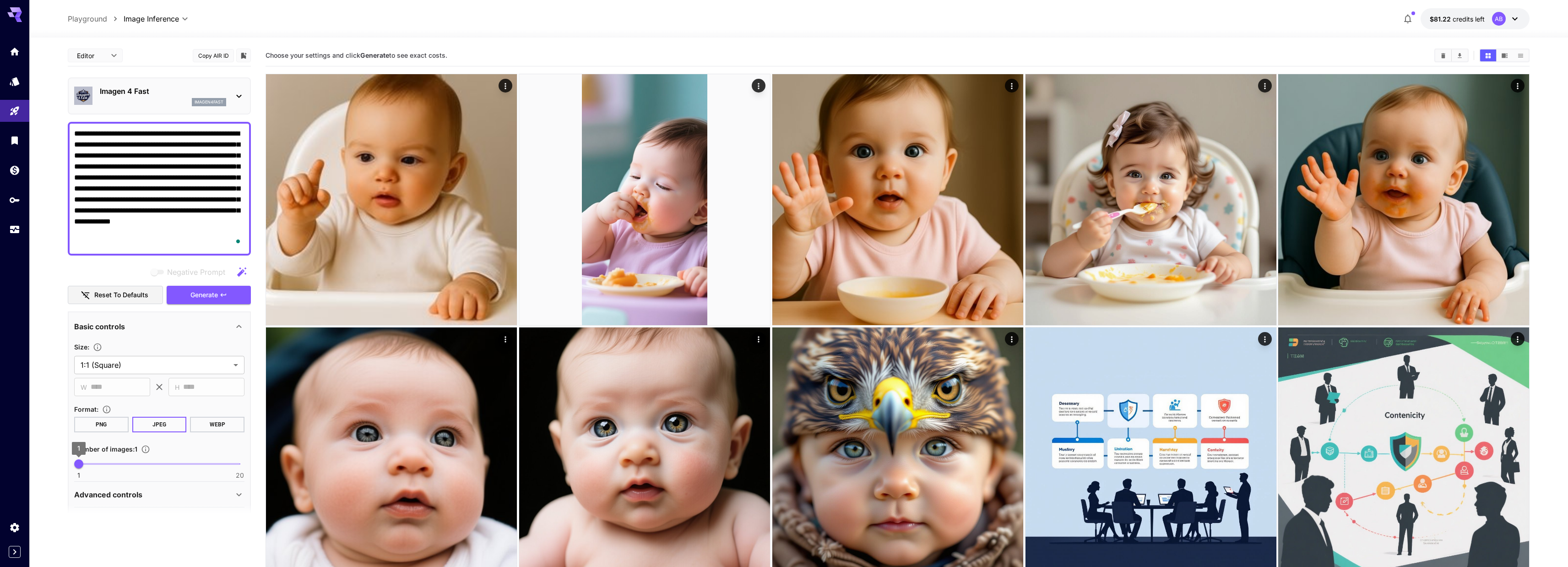
type textarea "**********"
type input "*"
drag, startPoint x: 74, startPoint y: 461, endPoint x: 123, endPoint y: 404, distance: 75.2
click at [44, 455] on section "**********" at bounding box center [799, 448] width 1538 height 821
click at [212, 289] on span "Generate" at bounding box center [204, 295] width 27 height 12
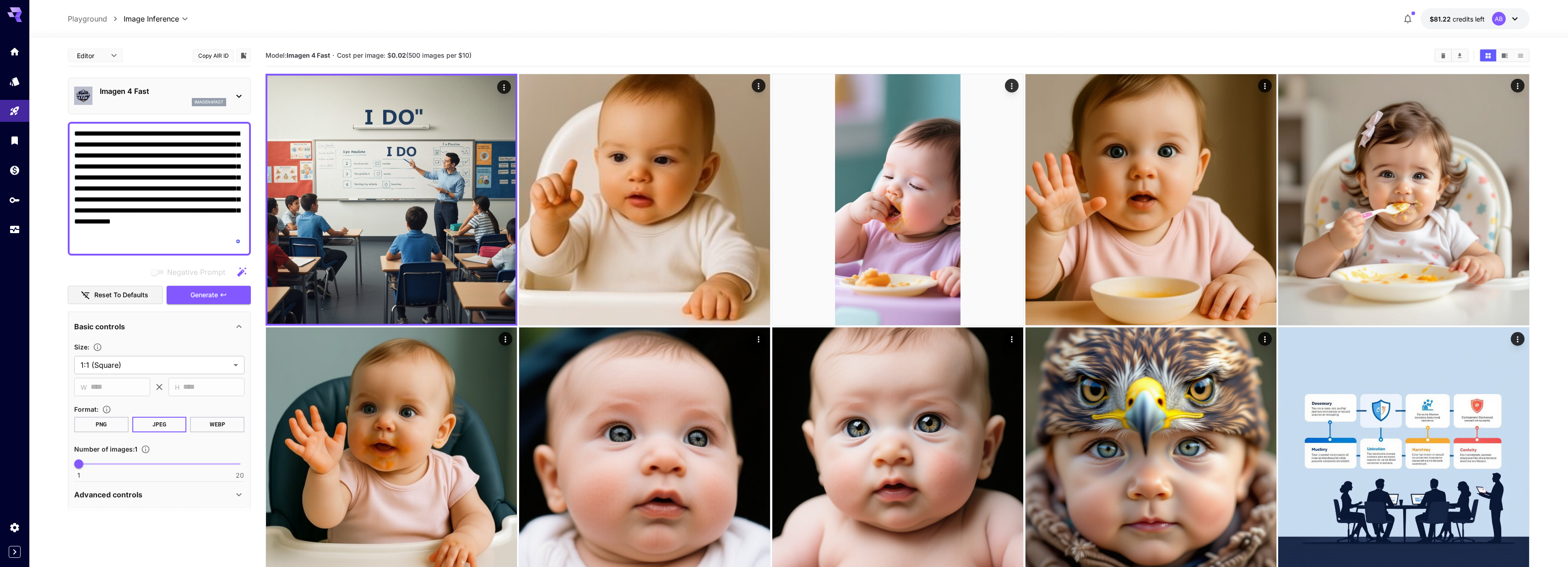
click at [145, 213] on textarea "**********" at bounding box center [159, 188] width 170 height 121
paste textarea "To enrich screen reader interactions, please activate Accessibility in Grammarl…"
click at [193, 291] on span "Generate" at bounding box center [204, 295] width 27 height 12
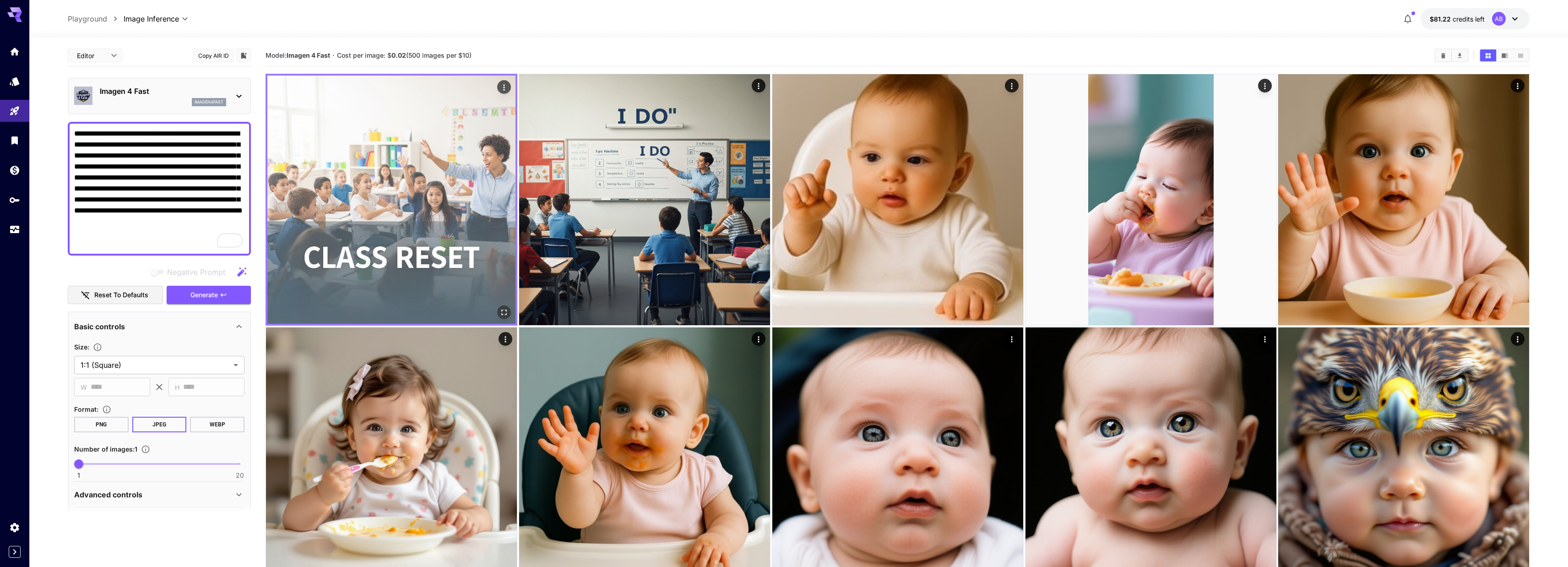
click at [415, 137] on img at bounding box center [391, 199] width 248 height 248
click at [506, 312] on icon "Open in fullscreen" at bounding box center [504, 313] width 9 height 9
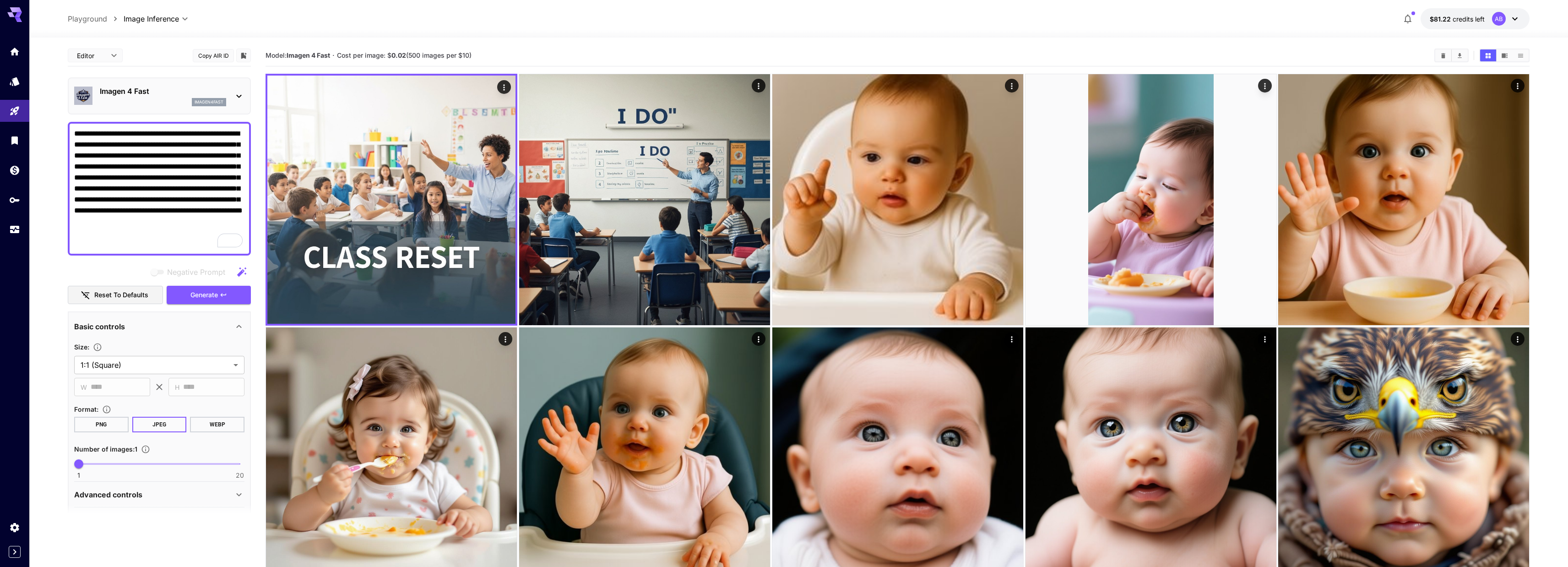
click at [542, 44] on div "**********" at bounding box center [798, 574] width 1461 height 1074
click at [219, 184] on textarea "**********" at bounding box center [159, 188] width 170 height 121
paste textarea "To enrich screen reader interactions, please activate Accessibility in Grammarl…"
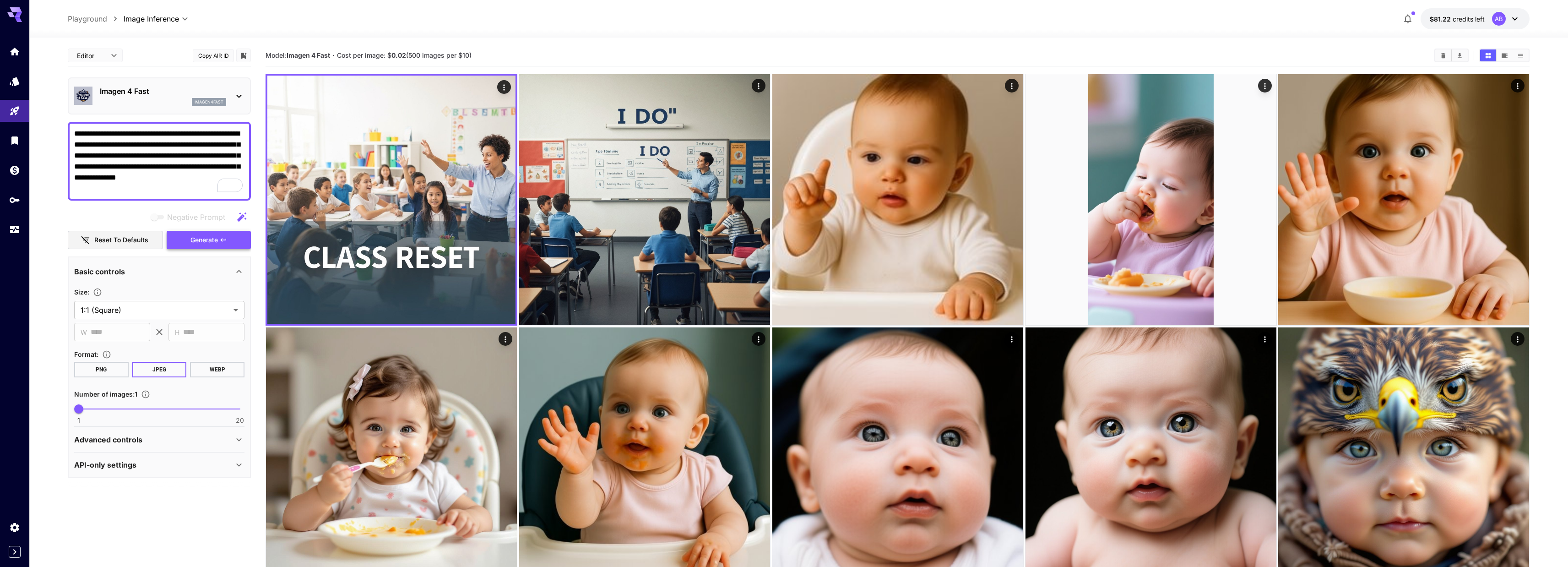
type textarea "**********"
click at [210, 236] on span "Generate" at bounding box center [204, 240] width 27 height 12
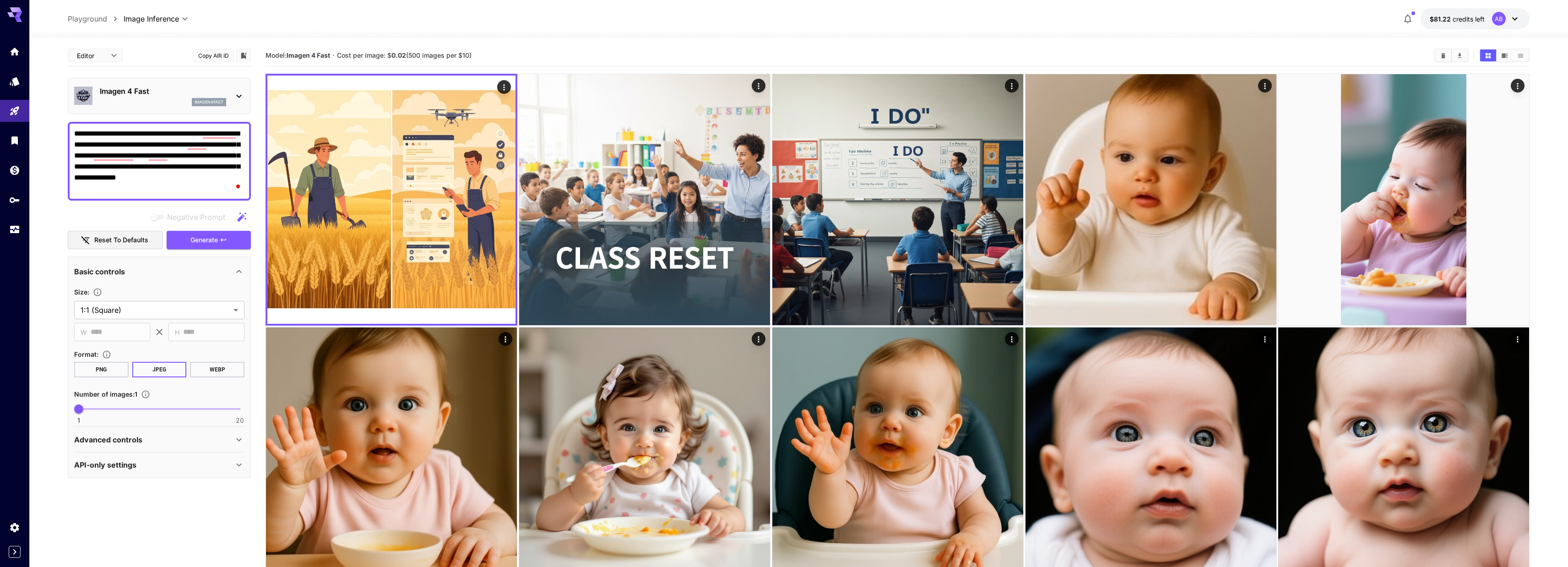
drag, startPoint x: 169, startPoint y: 179, endPoint x: 216, endPoint y: 177, distance: 47.0
click at [216, 177] on textarea "**********" at bounding box center [159, 161] width 170 height 66
click at [15, 52] on icon "Home" at bounding box center [16, 51] width 11 height 11
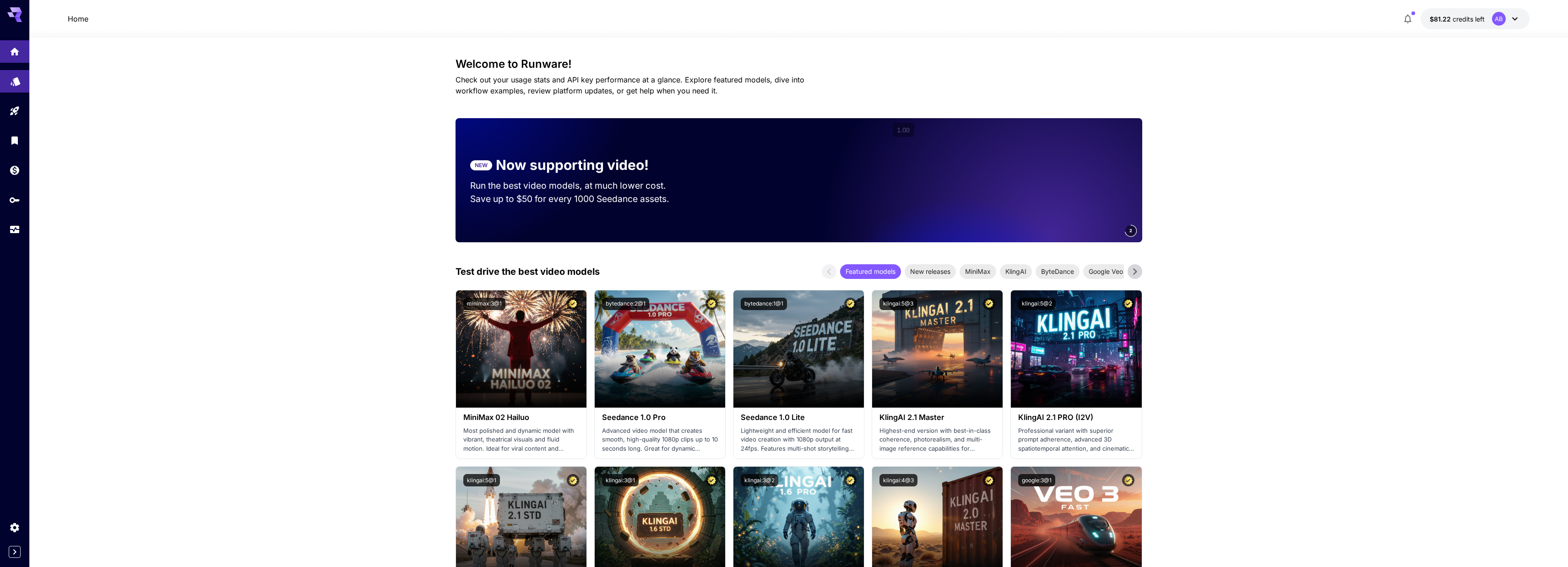
click at [26, 80] on link at bounding box center [15, 81] width 30 height 23
